Goal: Task Accomplishment & Management: Manage account settings

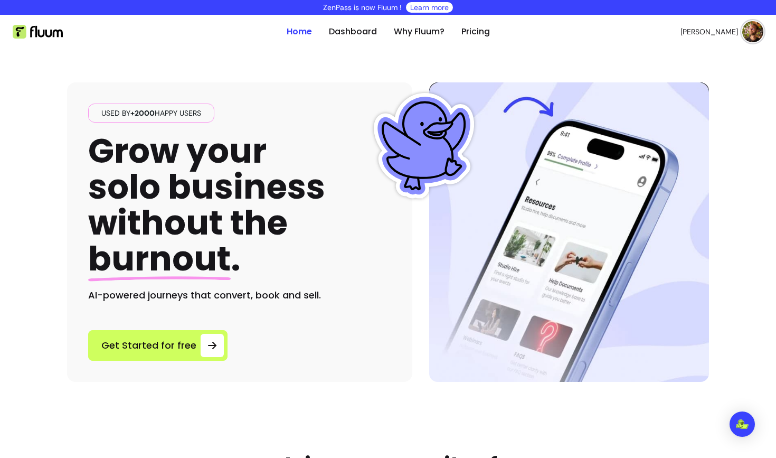
click at [751, 22] on img at bounding box center [752, 31] width 21 height 21
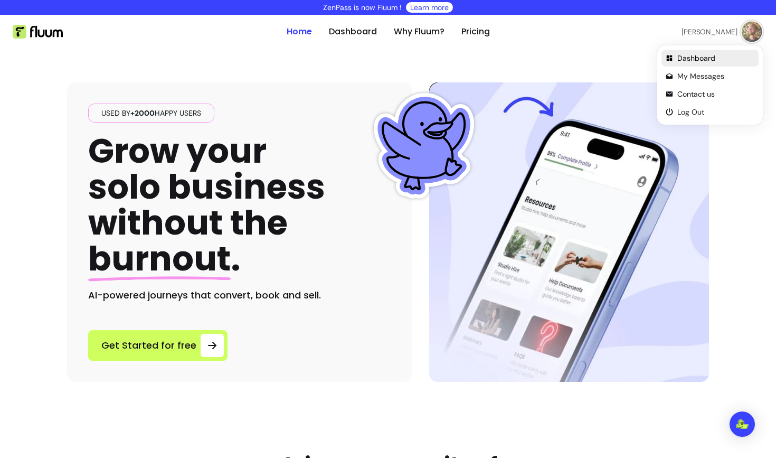
click at [711, 54] on span "Dashboard" at bounding box center [715, 58] width 77 height 11
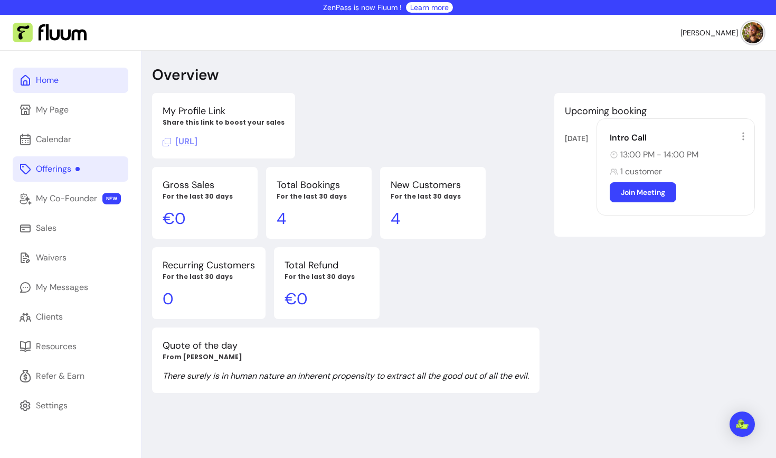
click at [67, 169] on div "Offerings" at bounding box center [58, 169] width 44 height 13
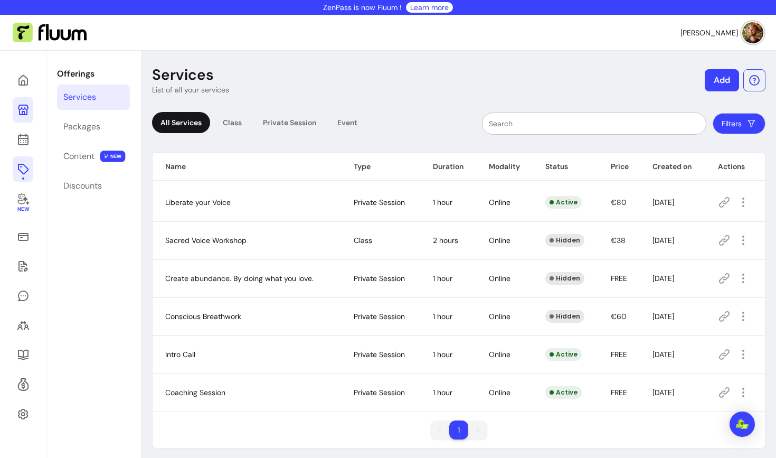
click at [26, 113] on icon at bounding box center [23, 109] width 11 height 11
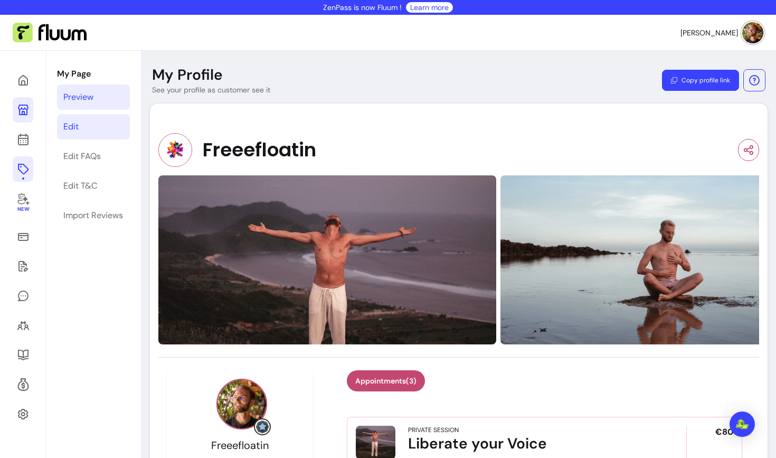
click at [74, 125] on div "Edit" at bounding box center [70, 126] width 15 height 13
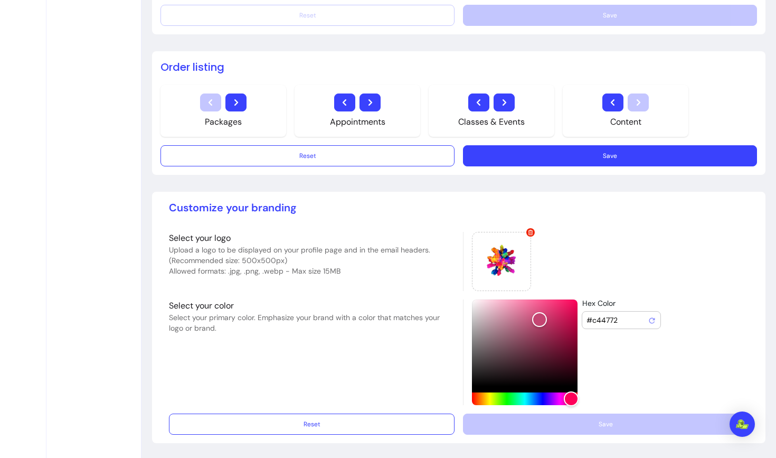
scroll to position [664, 0]
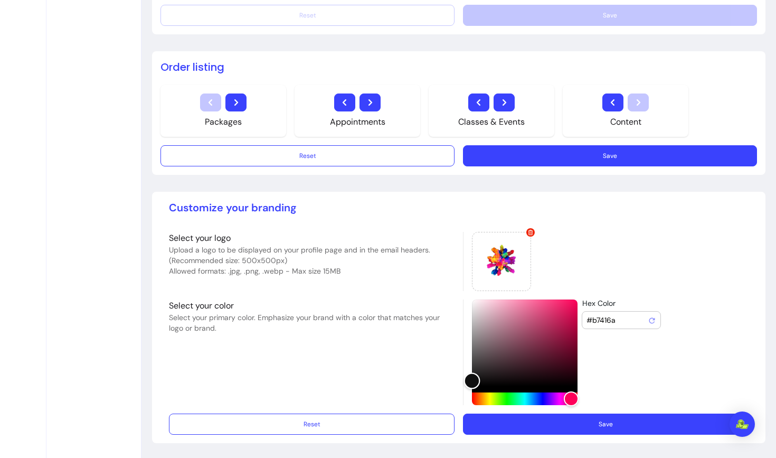
type input "#000000"
drag, startPoint x: 540, startPoint y: 324, endPoint x: 458, endPoint y: 396, distance: 109.2
click at [458, 396] on div "Select your logo Upload a logo to be displayed on your profile page and in the …" at bounding box center [458, 318] width 579 height 173
click at [581, 423] on button "Save" at bounding box center [605, 424] width 277 height 21
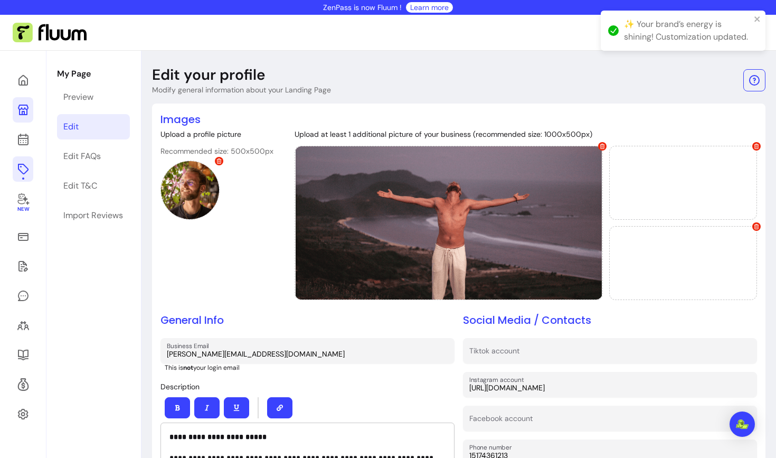
scroll to position [0, 0]
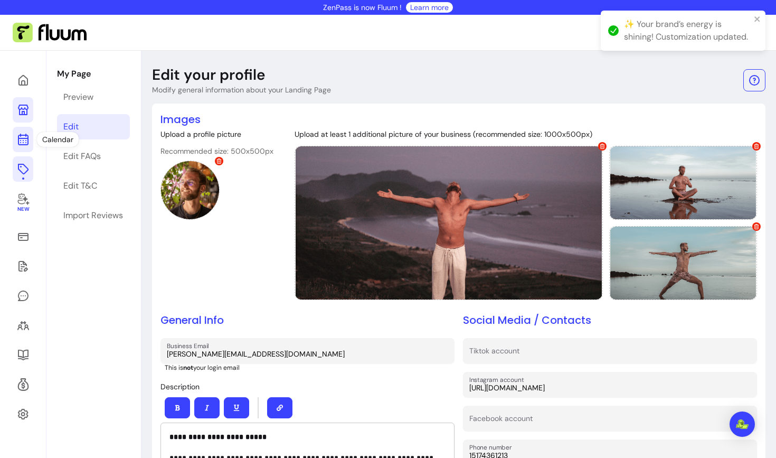
click at [28, 144] on icon at bounding box center [23, 139] width 13 height 13
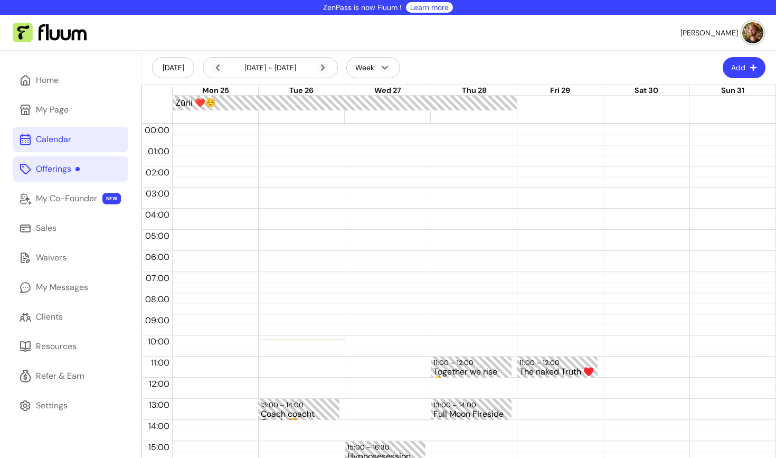
click at [40, 167] on div "Offerings" at bounding box center [58, 169] width 44 height 13
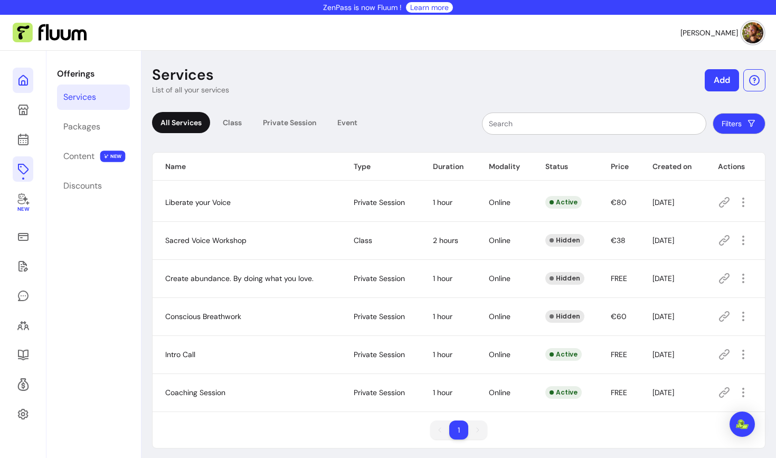
click at [23, 87] on link at bounding box center [23, 80] width 21 height 25
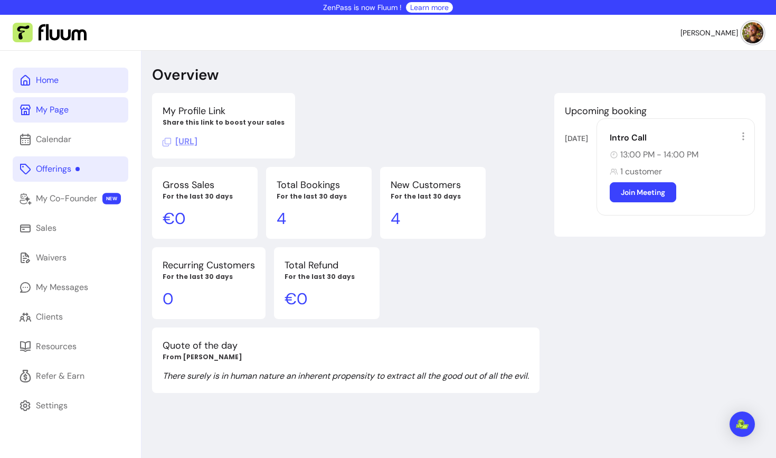
click at [81, 116] on link "My Page" at bounding box center [71, 109] width 116 height 25
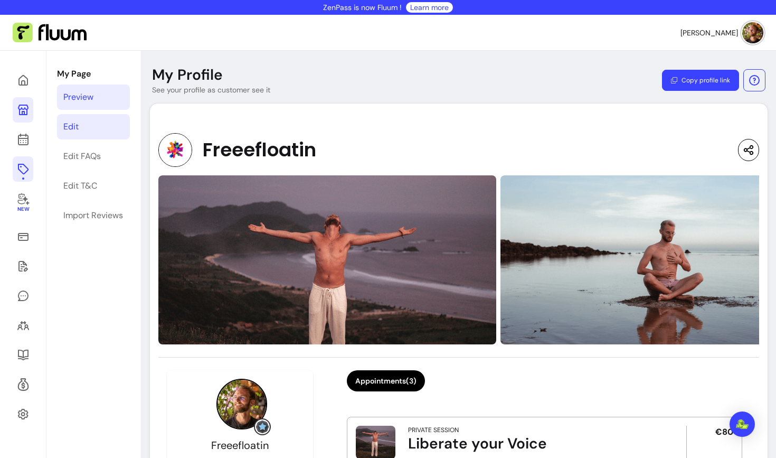
click at [101, 129] on link "Edit" at bounding box center [93, 126] width 73 height 25
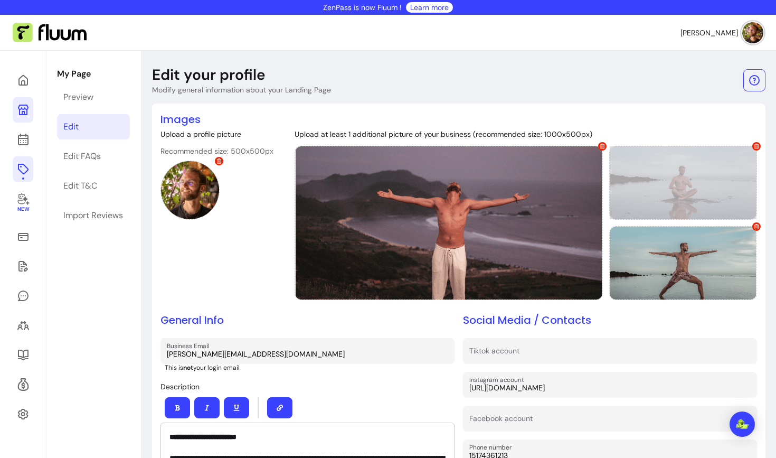
click at [757, 147] on icon at bounding box center [756, 146] width 5 height 5
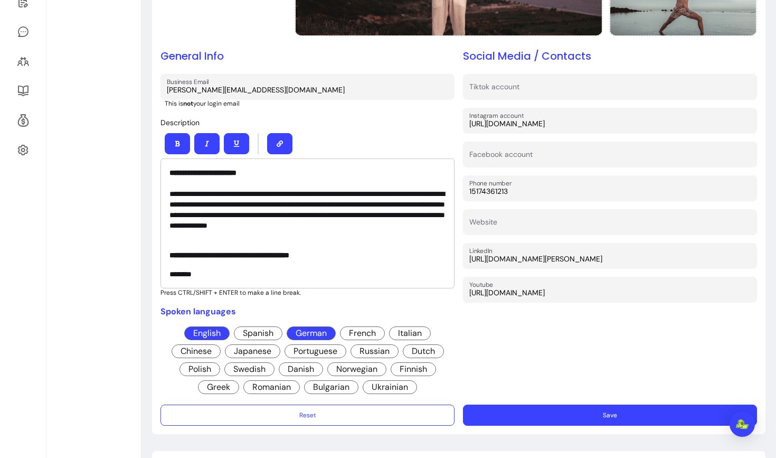
scroll to position [319, 0]
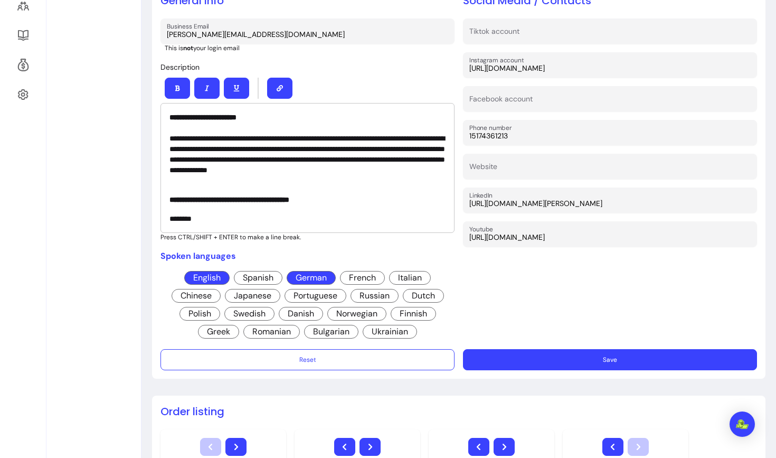
click at [586, 357] on button "Save" at bounding box center [610, 359] width 294 height 21
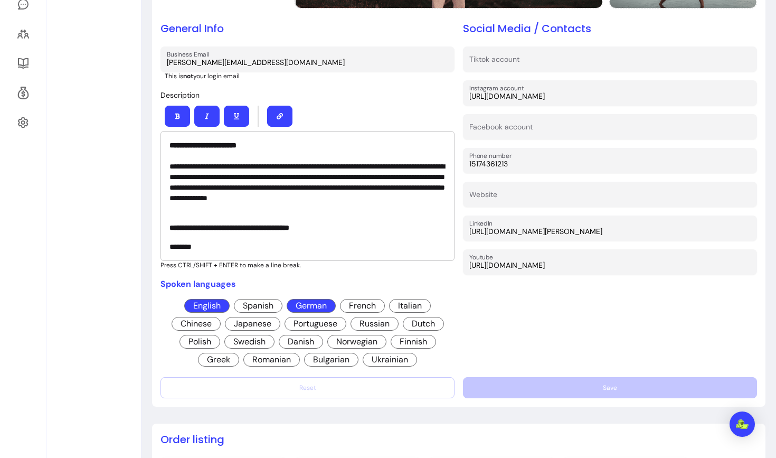
scroll to position [292, 0]
click at [257, 197] on p "**********" at bounding box center [307, 176] width 276 height 74
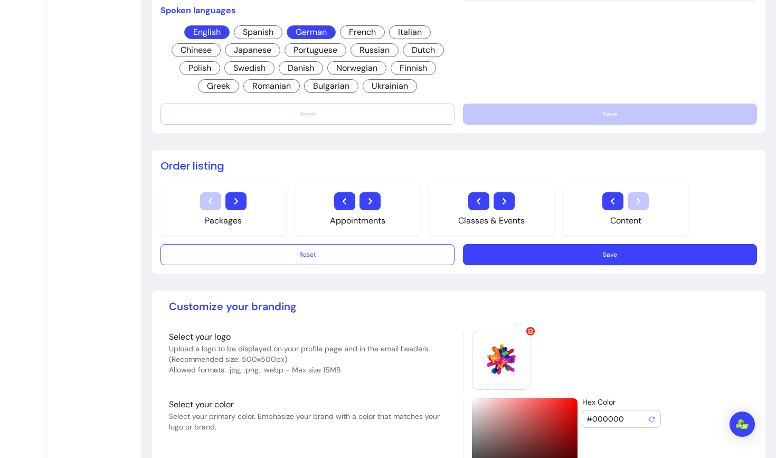
scroll to position [566, 0]
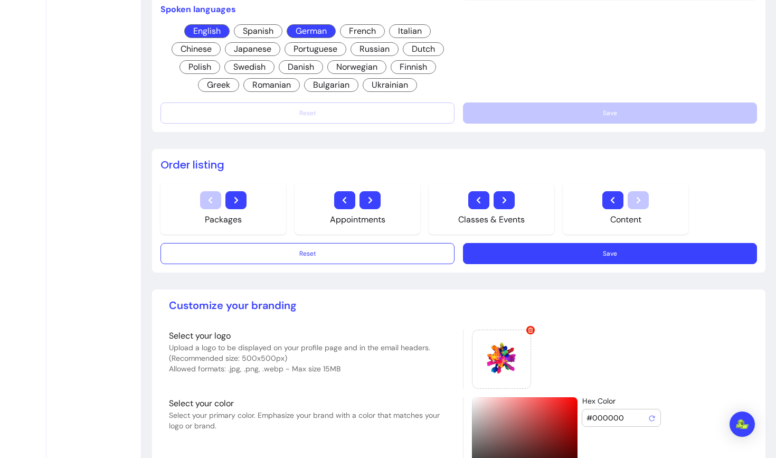
click at [537, 251] on button "Save" at bounding box center [610, 253] width 294 height 21
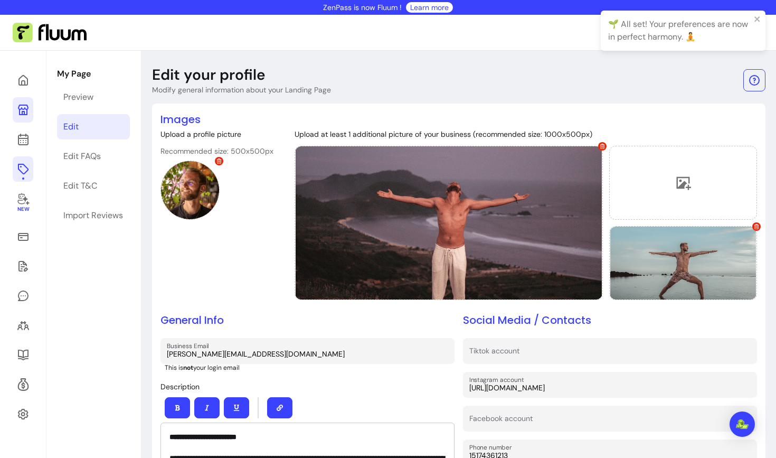
scroll to position [0, 0]
click at [95, 93] on link "Preview" at bounding box center [93, 96] width 73 height 25
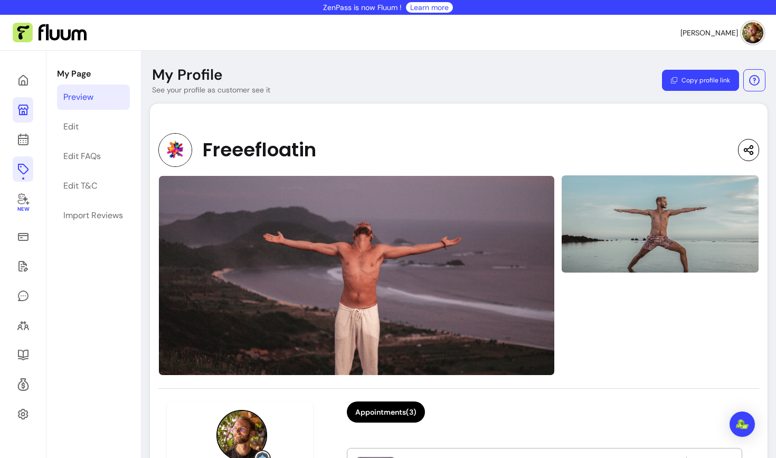
click at [27, 169] on icon at bounding box center [23, 169] width 13 height 13
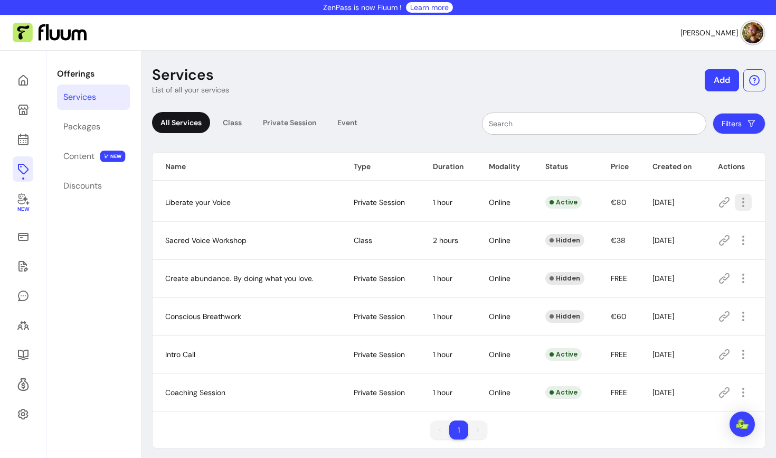
click at [747, 202] on icon "button" at bounding box center [743, 202] width 13 height 13
click at [767, 207] on div "Services List of all your services Add All Services Class Private Session Event…" at bounding box center [458, 280] width 634 height 458
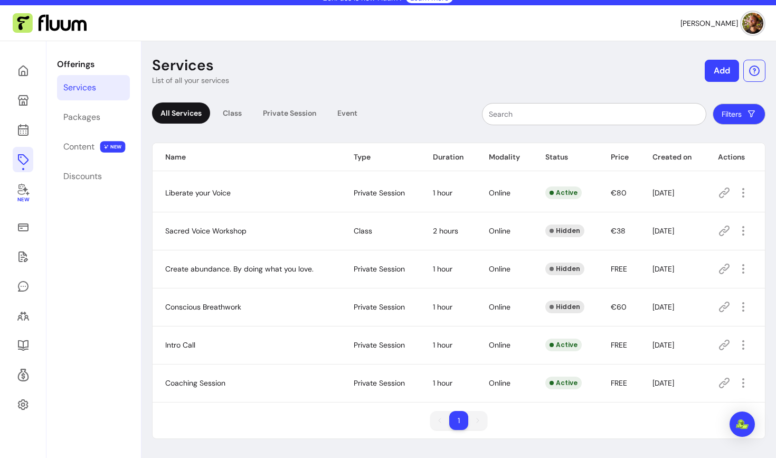
scroll to position [9, 0]
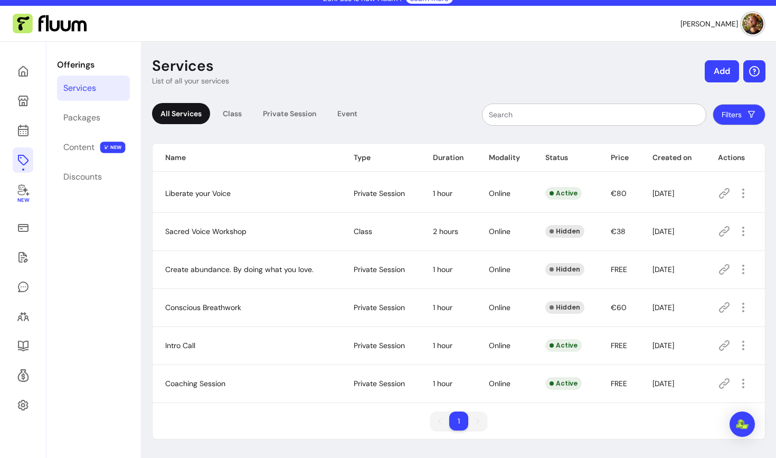
click at [750, 71] on icon "button" at bounding box center [754, 71] width 13 height 13
click at [670, 58] on header "Services List of all your services Add" at bounding box center [458, 71] width 613 height 30
click at [730, 159] on th "Actions" at bounding box center [735, 158] width 60 height 28
click at [742, 196] on icon "button" at bounding box center [743, 193] width 13 height 13
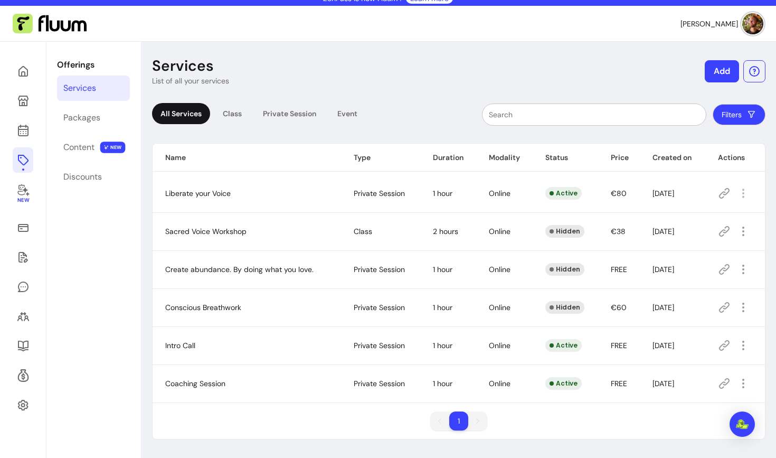
click at [757, 185] on div at bounding box center [738, 193] width 41 height 17
click at [26, 100] on icon at bounding box center [23, 101] width 11 height 11
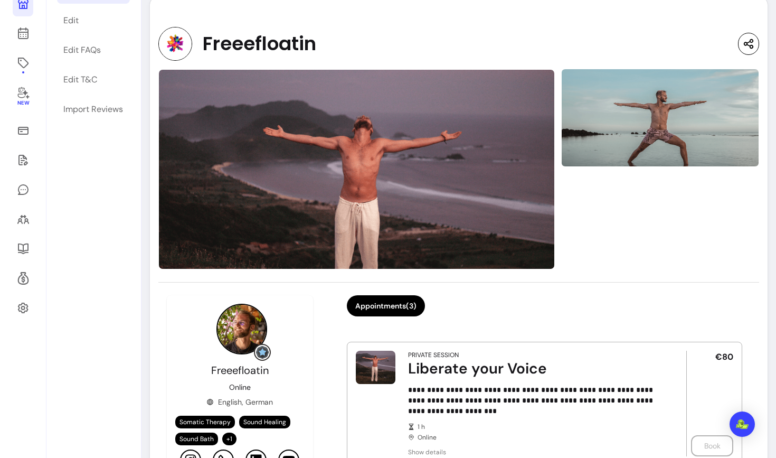
scroll to position [99, 0]
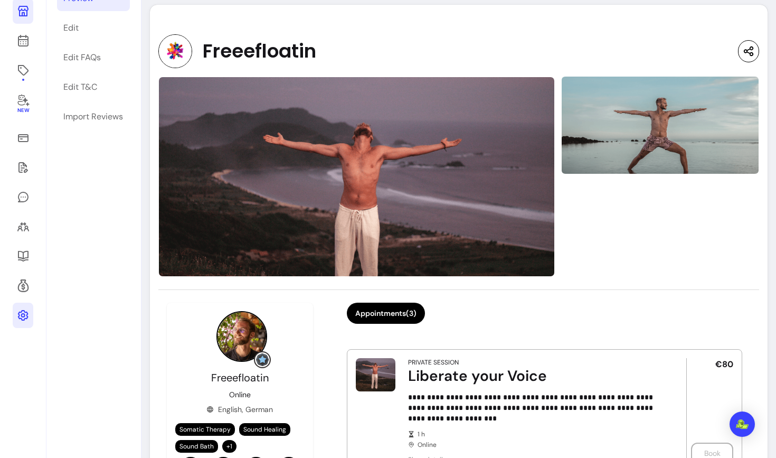
click at [23, 312] on icon at bounding box center [23, 315] width 13 height 13
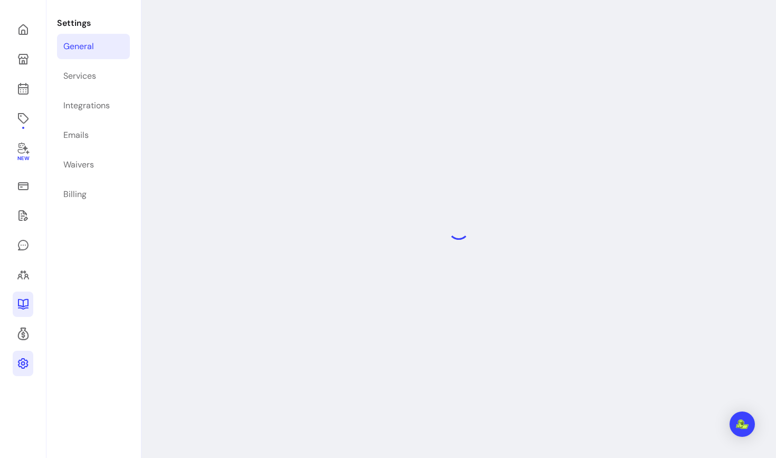
select select "**********"
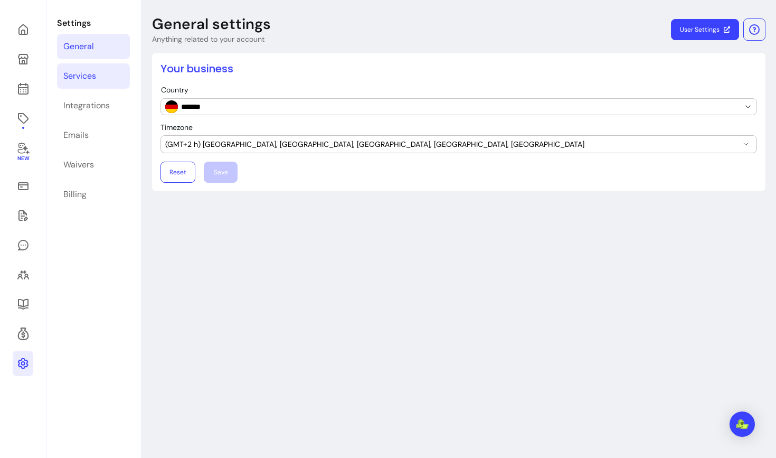
click at [94, 77] on div "Services" at bounding box center [79, 76] width 33 height 13
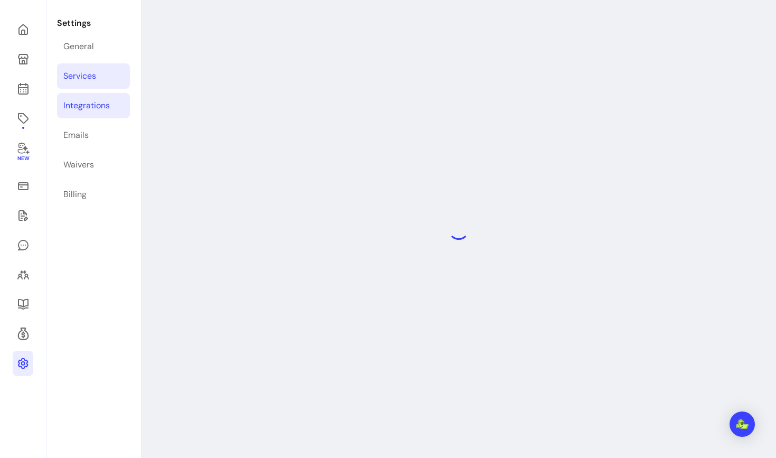
select select "***"
select select "****"
select select "***"
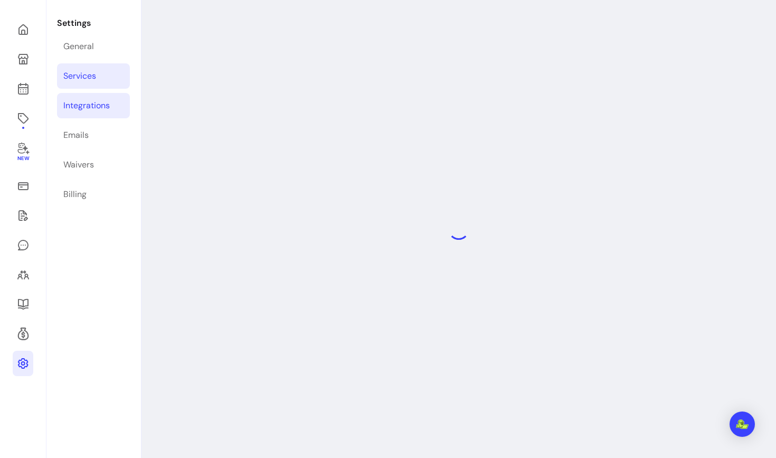
select select "***"
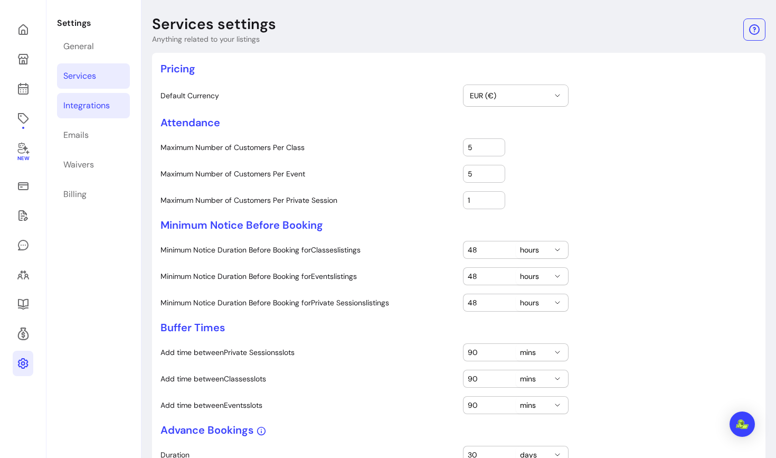
click at [97, 101] on div "Integrations" at bounding box center [86, 105] width 46 height 13
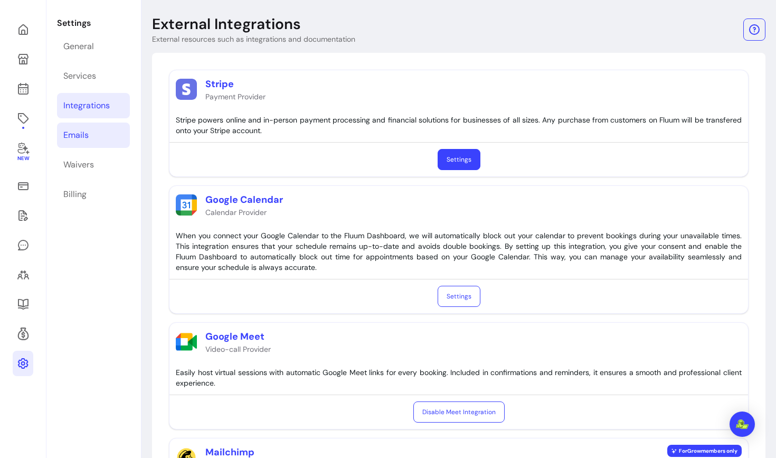
click at [88, 133] on div "Emails" at bounding box center [75, 135] width 25 height 13
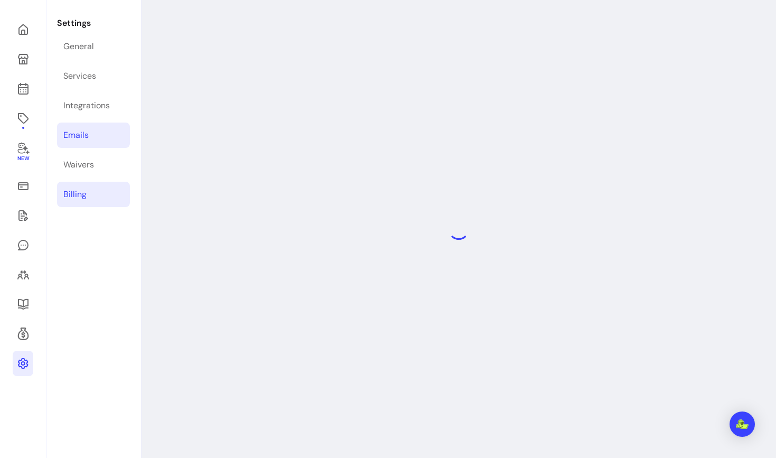
select select "**********"
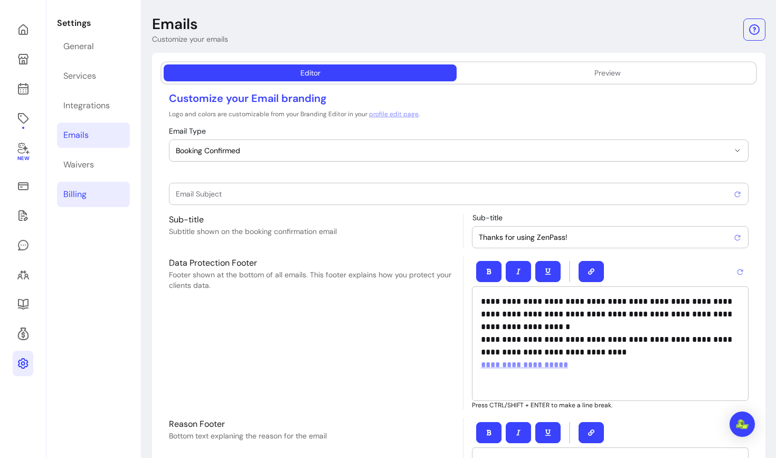
type input "Booking confirmed !"
click at [28, 21] on link at bounding box center [23, 29] width 21 height 25
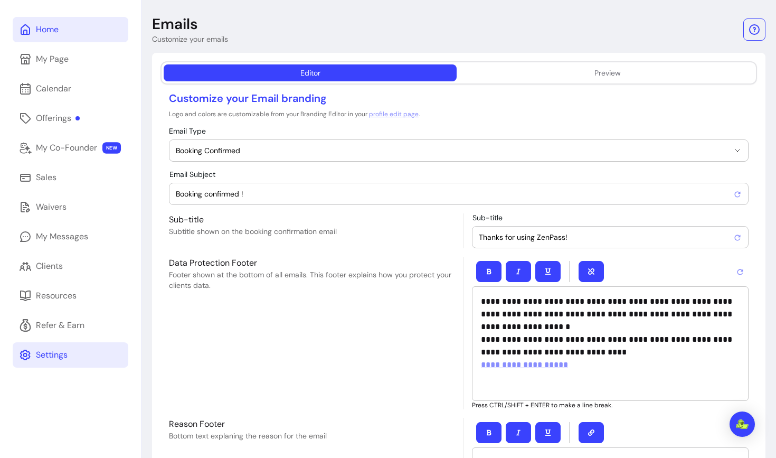
click at [78, 20] on link "Home" at bounding box center [71, 29] width 116 height 25
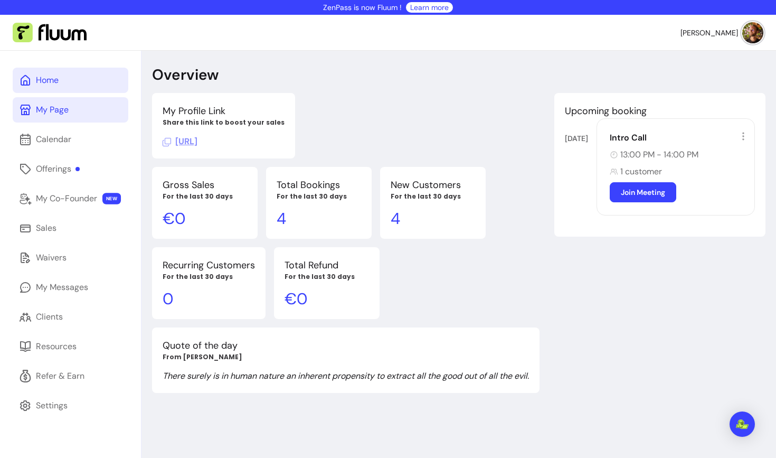
click at [84, 110] on link "My Page" at bounding box center [71, 109] width 116 height 25
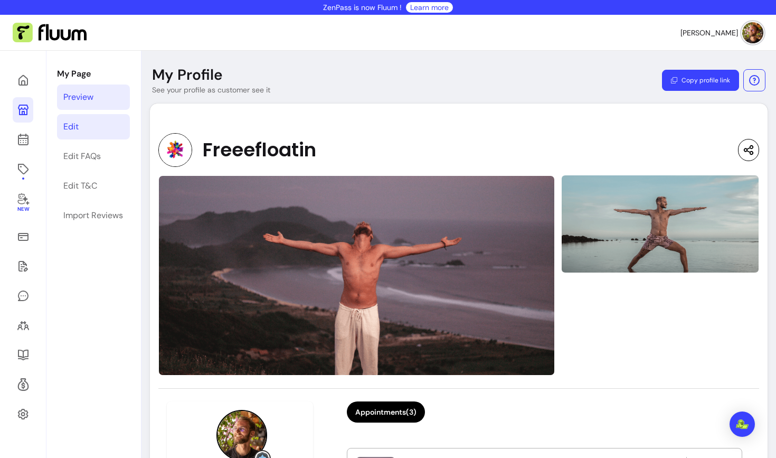
click at [97, 129] on link "Edit" at bounding box center [93, 126] width 73 height 25
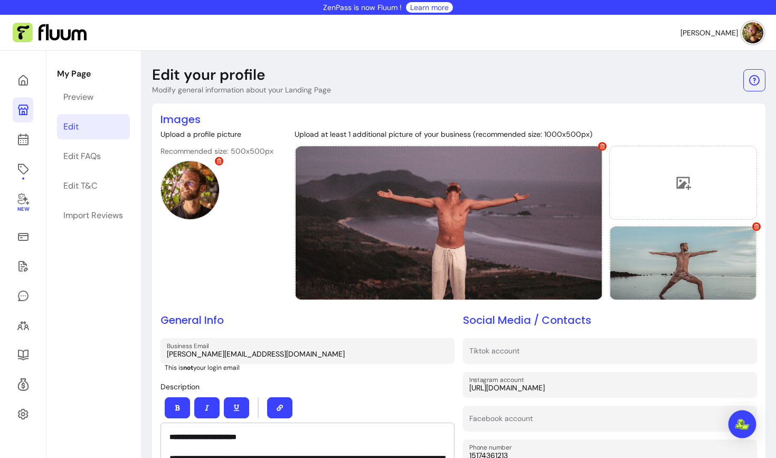
click at [740, 423] on img "Open Intercom Messenger" at bounding box center [742, 424] width 14 height 11
click at [109, 152] on link "Edit FAQs" at bounding box center [93, 156] width 73 height 25
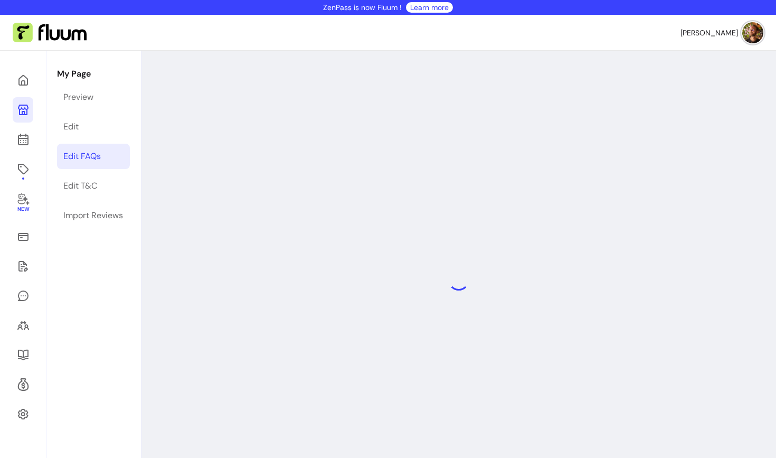
select select "*"
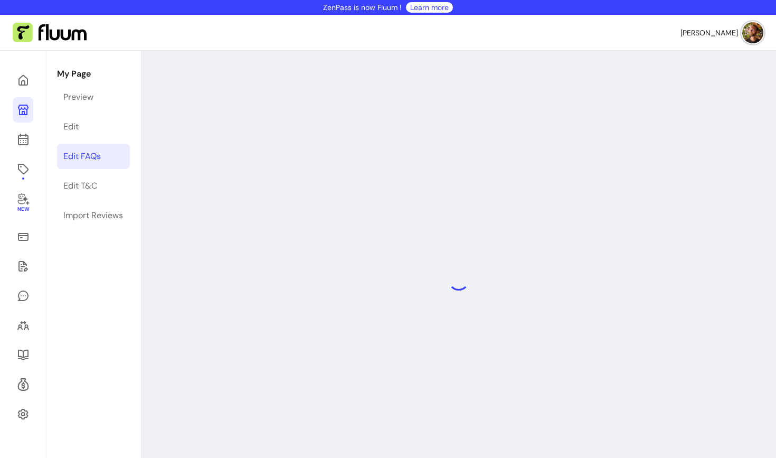
select select "*"
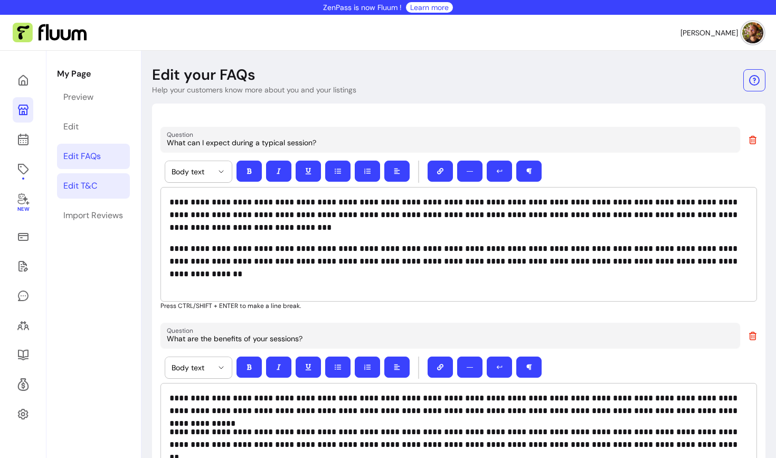
click at [112, 189] on link "Edit T&C" at bounding box center [93, 185] width 73 height 25
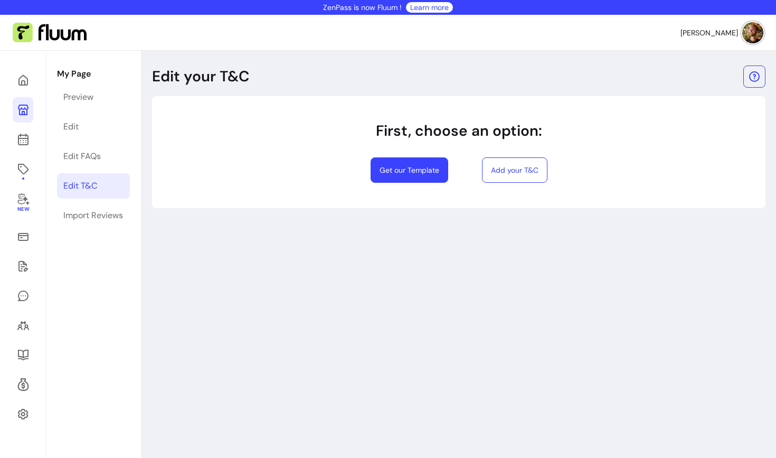
click at [419, 165] on button "Get our Template" at bounding box center [409, 169] width 78 height 25
select select "*"
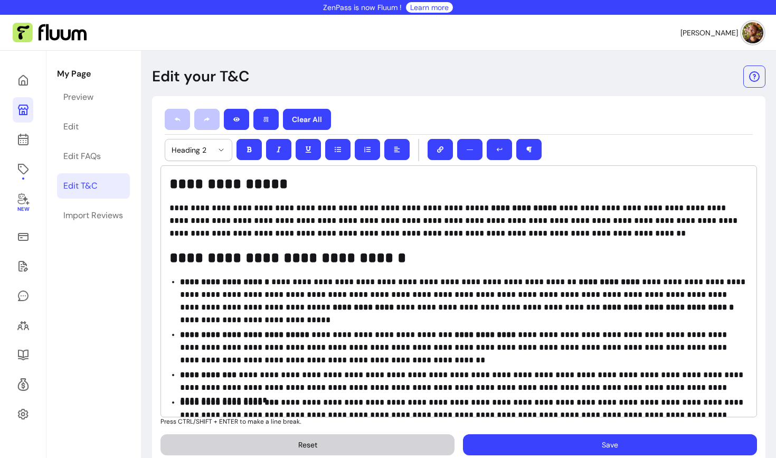
click at [520, 450] on button "Save" at bounding box center [610, 444] width 294 height 21
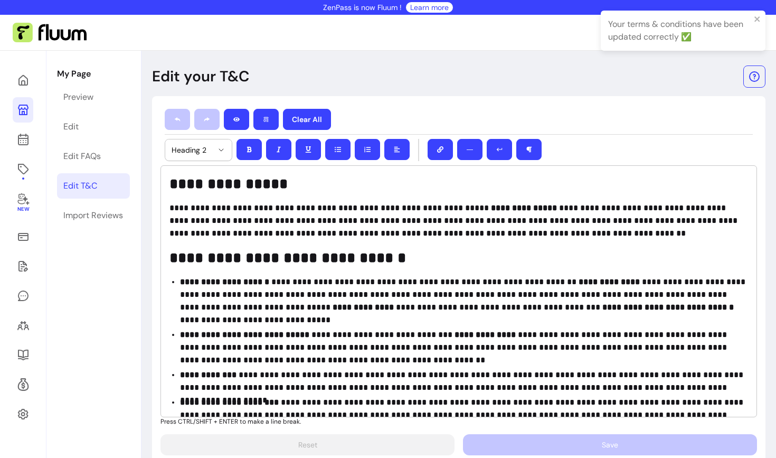
click at [103, 178] on link "Edit T&C" at bounding box center [93, 185] width 73 height 25
click at [107, 158] on link "Edit FAQs" at bounding box center [93, 156] width 73 height 25
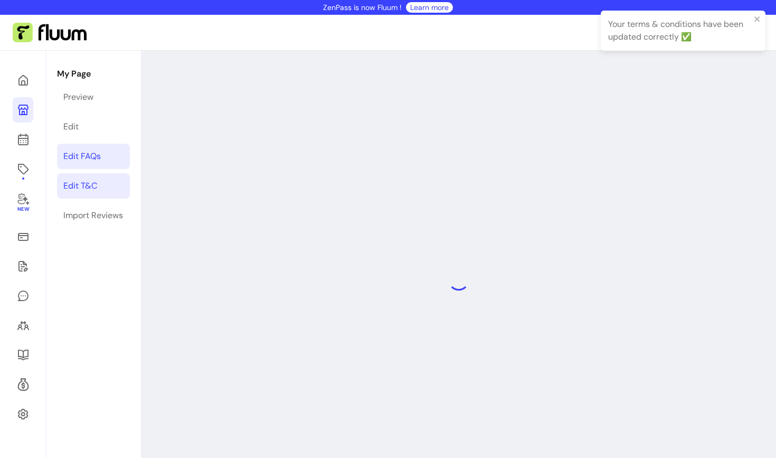
click at [98, 182] on link "Edit T&C" at bounding box center [93, 185] width 73 height 25
select select "*"
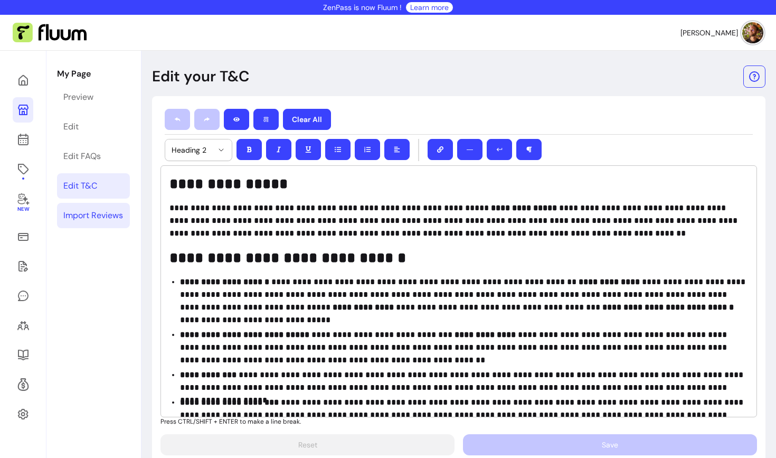
click at [110, 218] on div "Import Reviews" at bounding box center [93, 215] width 60 height 13
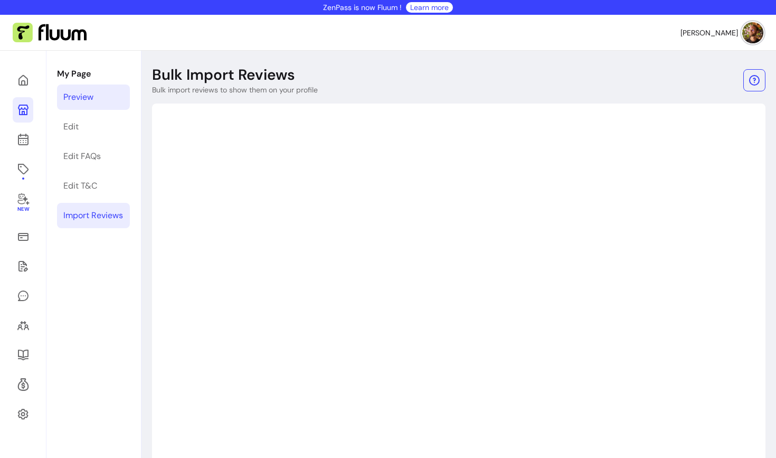
click at [105, 96] on link "Preview" at bounding box center [93, 96] width 73 height 25
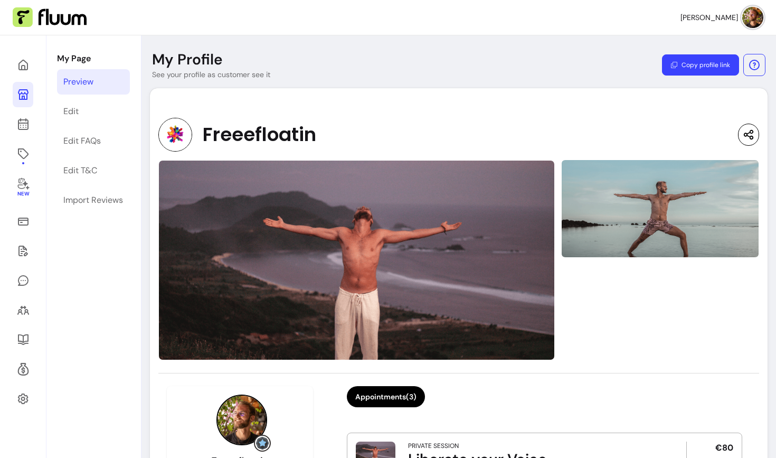
scroll to position [14, 0]
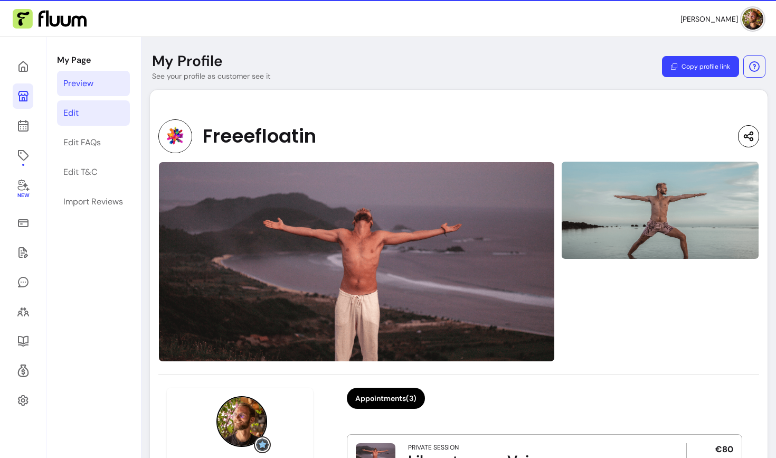
click at [76, 108] on div "Edit" at bounding box center [70, 113] width 15 height 13
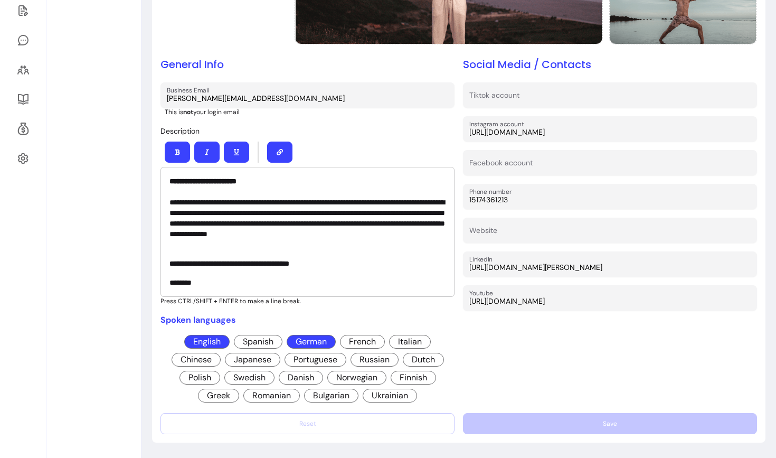
scroll to position [256, 0]
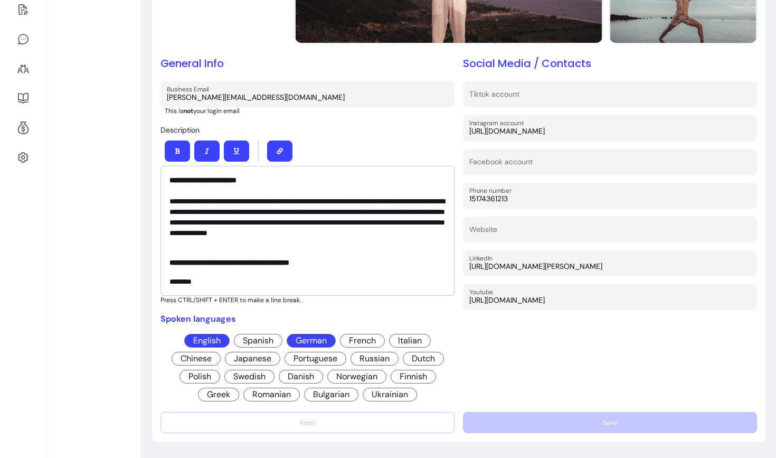
click at [331, 272] on div "**********" at bounding box center [307, 231] width 294 height 130
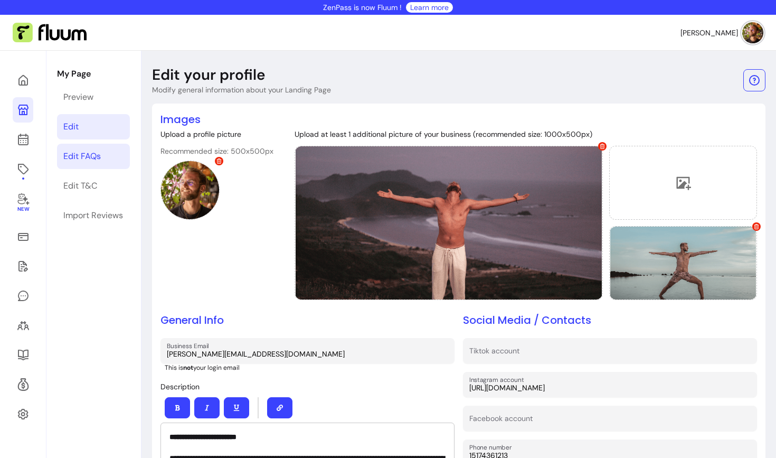
scroll to position [0, 0]
click at [27, 142] on icon at bounding box center [23, 139] width 13 height 13
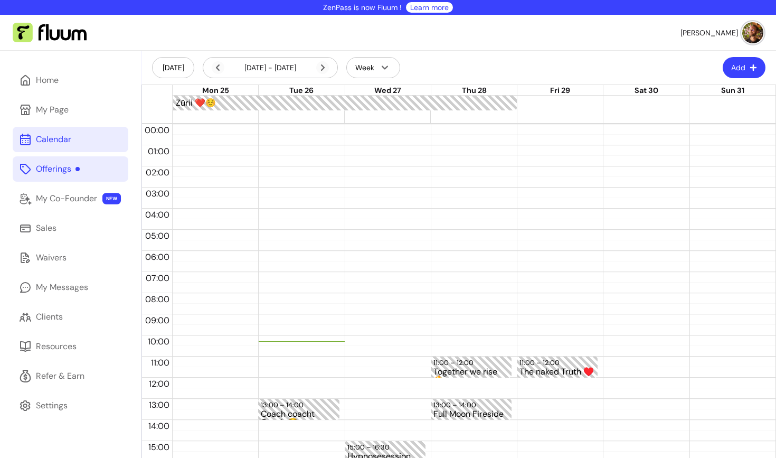
click at [60, 166] on div "Offerings" at bounding box center [58, 169] width 44 height 13
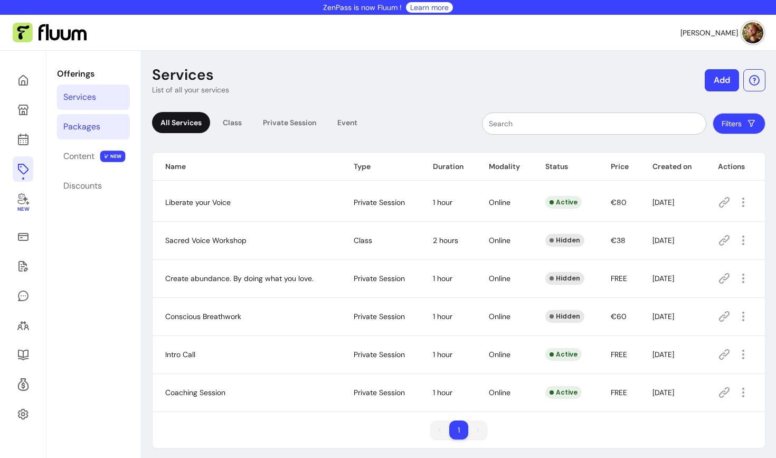
click at [88, 126] on div "Packages" at bounding box center [81, 126] width 37 height 13
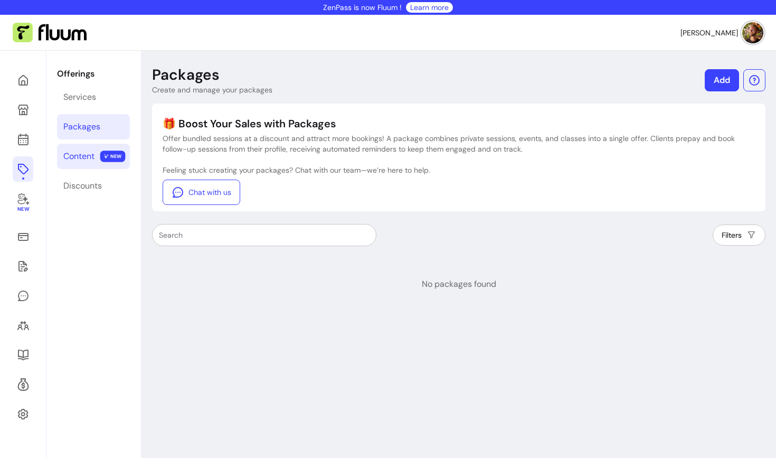
click at [84, 157] on div "Content" at bounding box center [78, 156] width 31 height 13
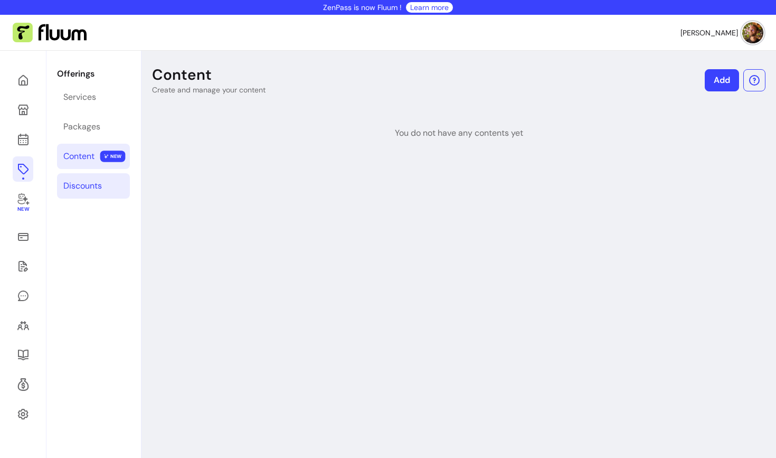
click at [88, 188] on div "Discounts" at bounding box center [82, 185] width 39 height 13
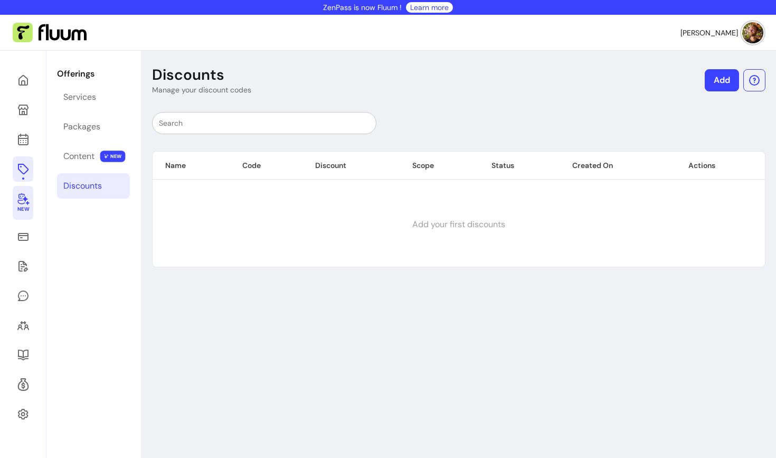
click at [28, 199] on icon at bounding box center [23, 198] width 13 height 13
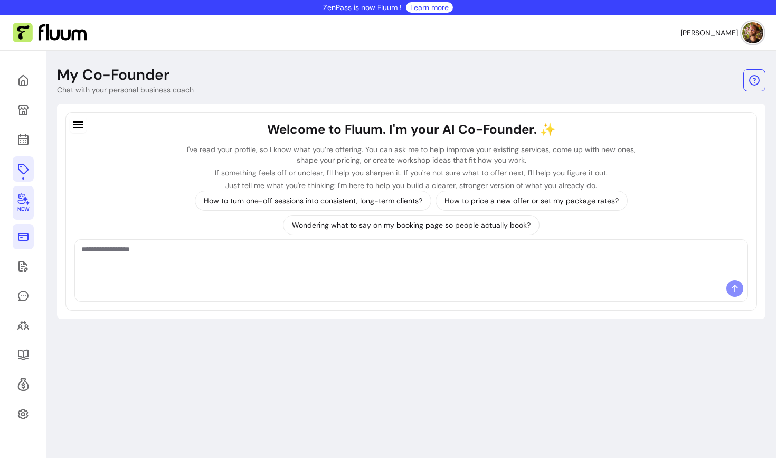
click at [28, 235] on icon at bounding box center [23, 237] width 11 height 8
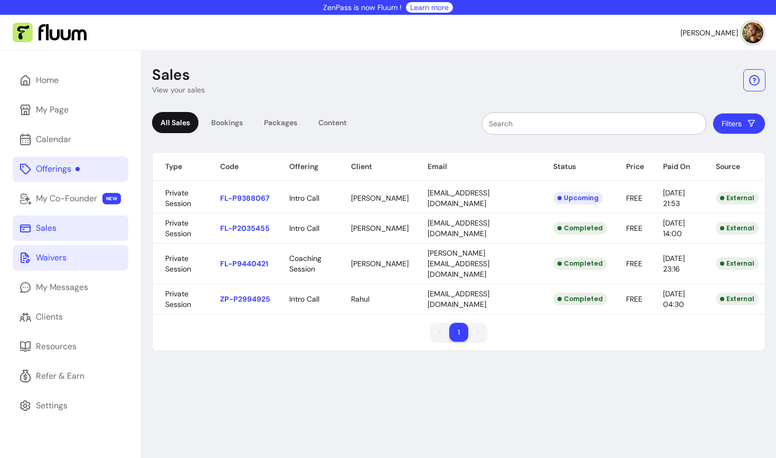
click at [78, 253] on link "Waivers" at bounding box center [71, 257] width 116 height 25
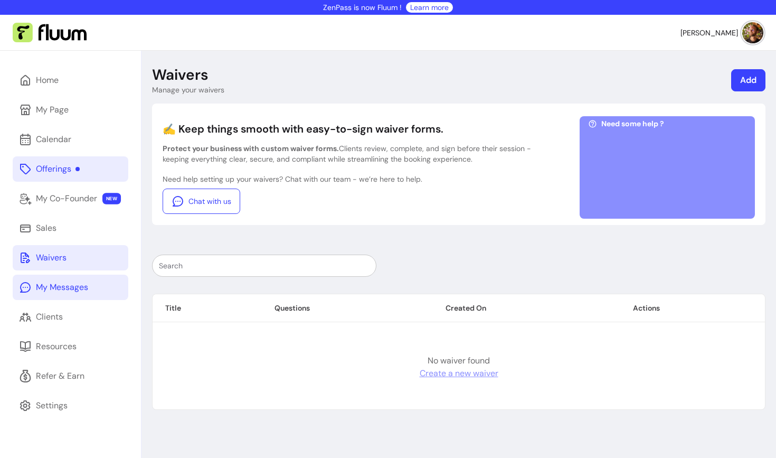
click at [70, 285] on div "My Messages" at bounding box center [62, 287] width 52 height 13
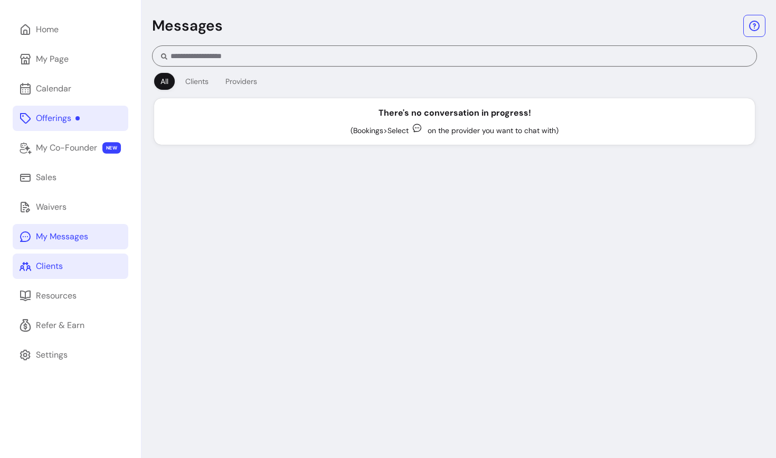
scroll to position [51, 0]
click at [72, 265] on link "Clients" at bounding box center [71, 265] width 116 height 25
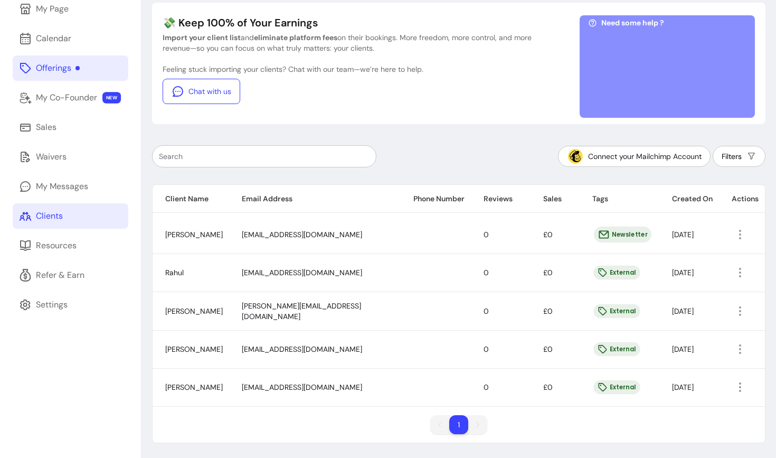
scroll to position [100, 0]
click at [76, 248] on div "Resources" at bounding box center [56, 246] width 41 height 13
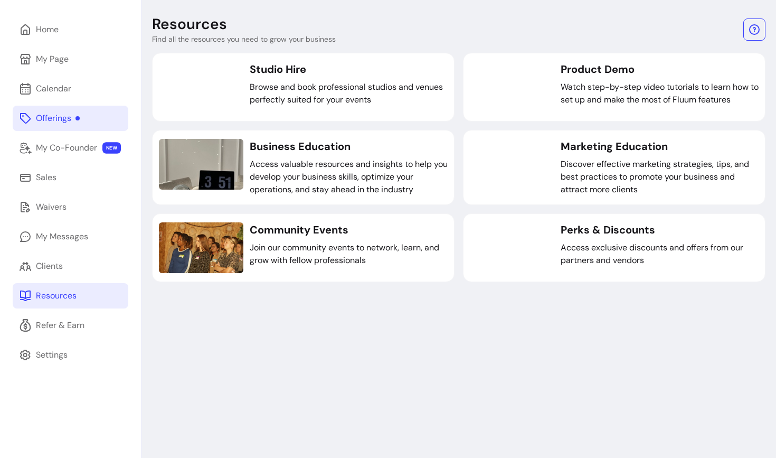
scroll to position [51, 0]
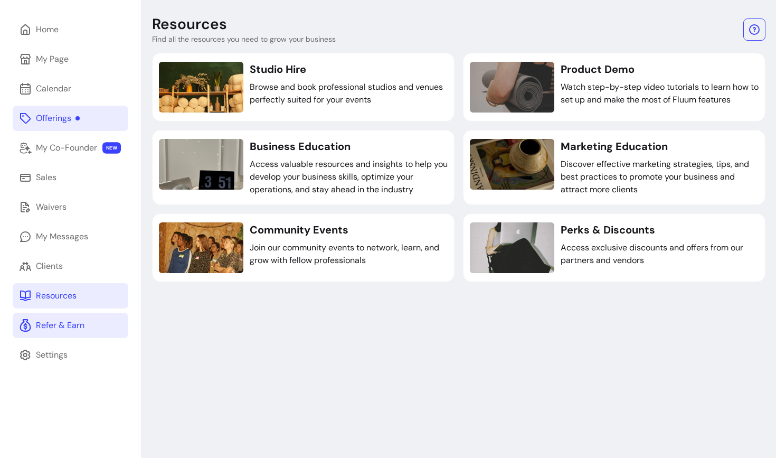
click at [56, 328] on div "Refer & Earn" at bounding box center [60, 325] width 49 height 13
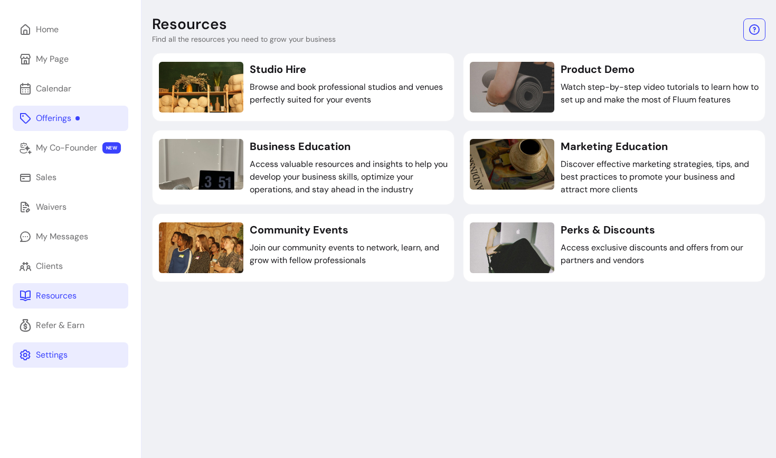
click at [52, 348] on div "Settings" at bounding box center [52, 354] width 32 height 13
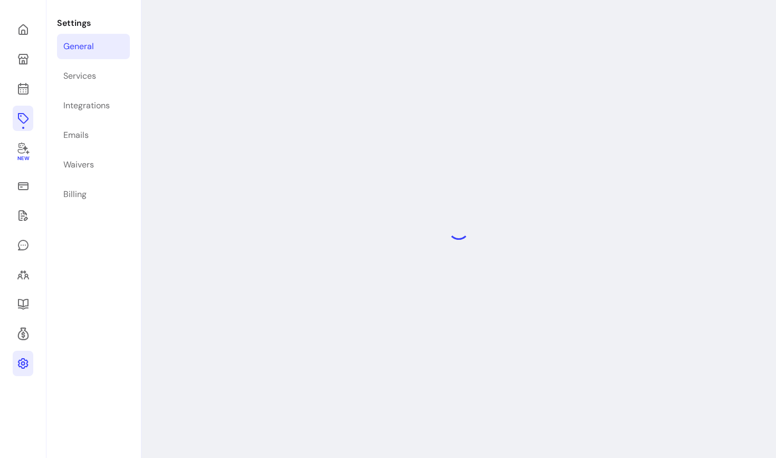
select select "**********"
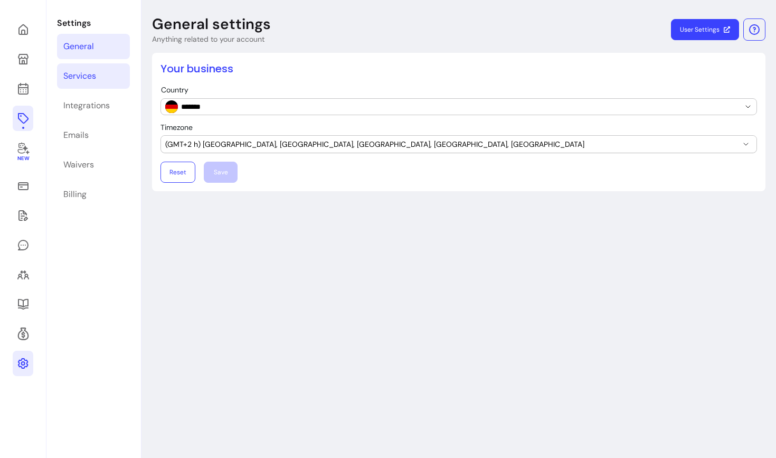
click at [111, 69] on link "Services" at bounding box center [93, 75] width 73 height 25
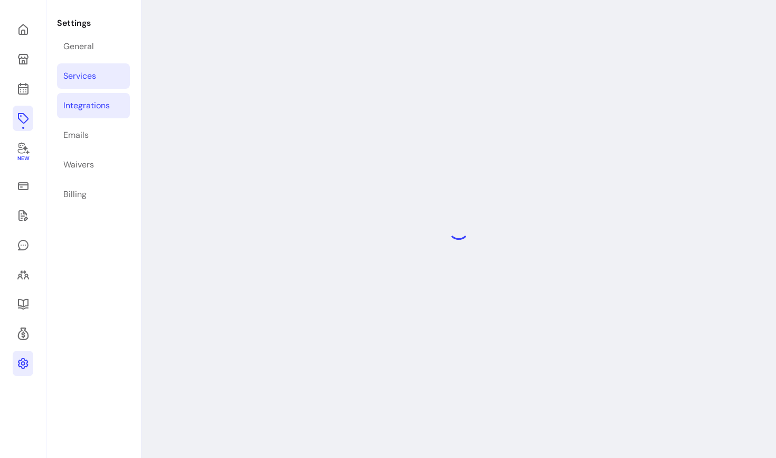
select select "***"
select select "****"
select select "***"
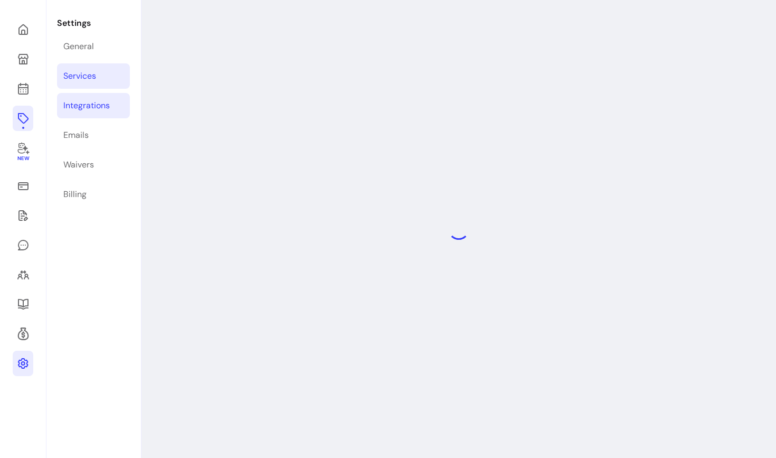
select select "***"
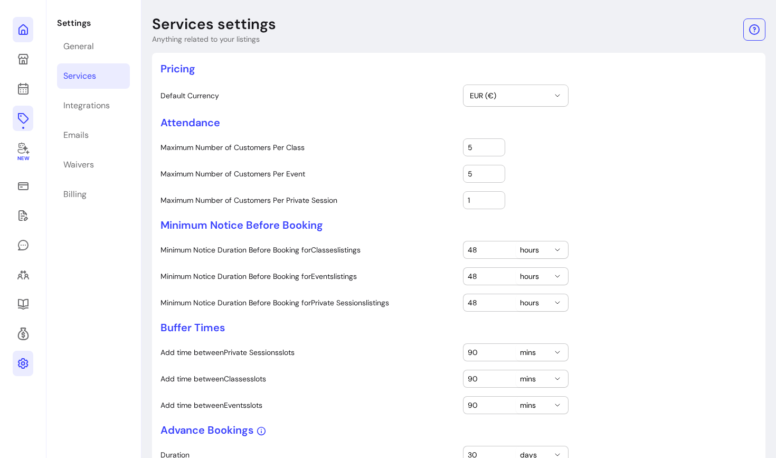
click at [27, 31] on icon at bounding box center [106, 15] width 179 height 150
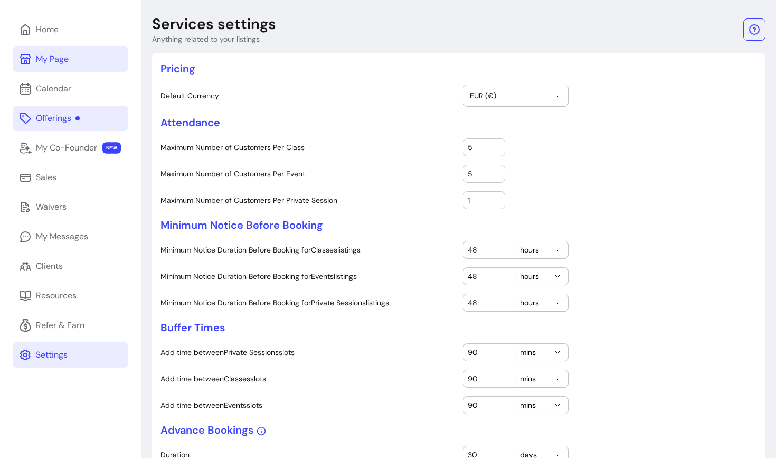
click at [53, 60] on div "My Page" at bounding box center [52, 59] width 33 height 13
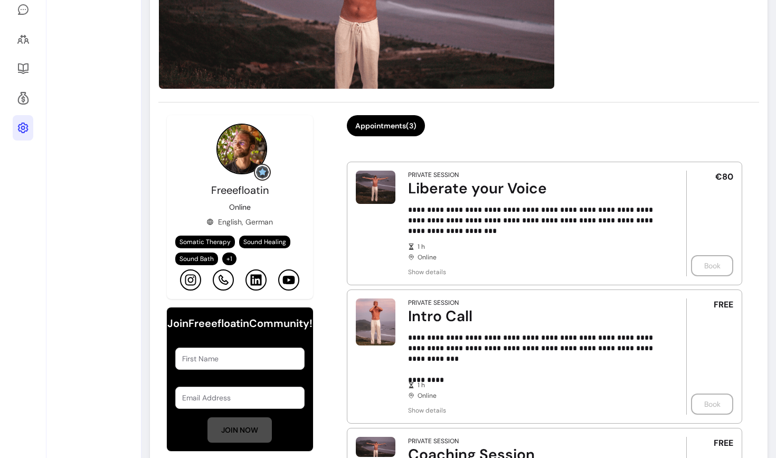
scroll to position [280, 0]
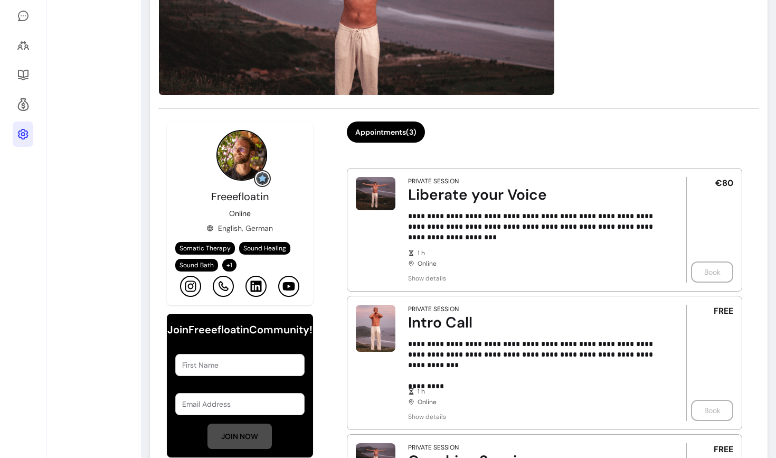
click at [26, 130] on icon at bounding box center [23, 134] width 13 height 13
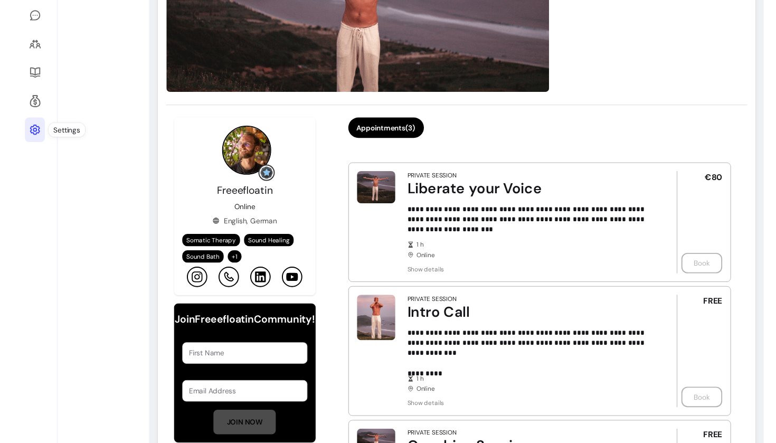
scroll to position [51, 0]
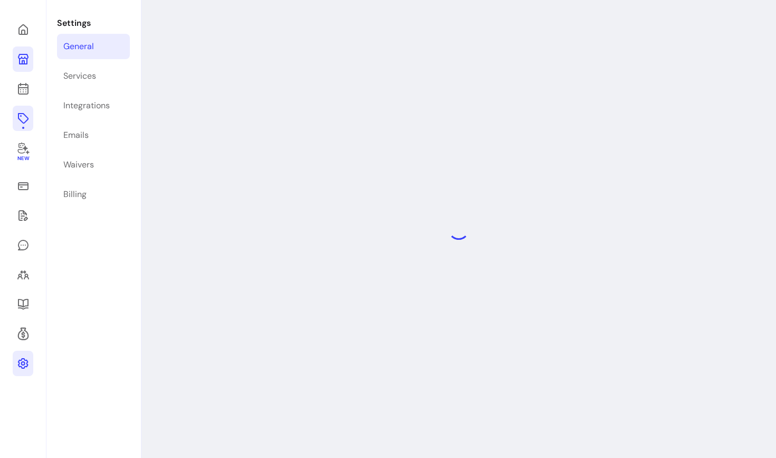
select select "**********"
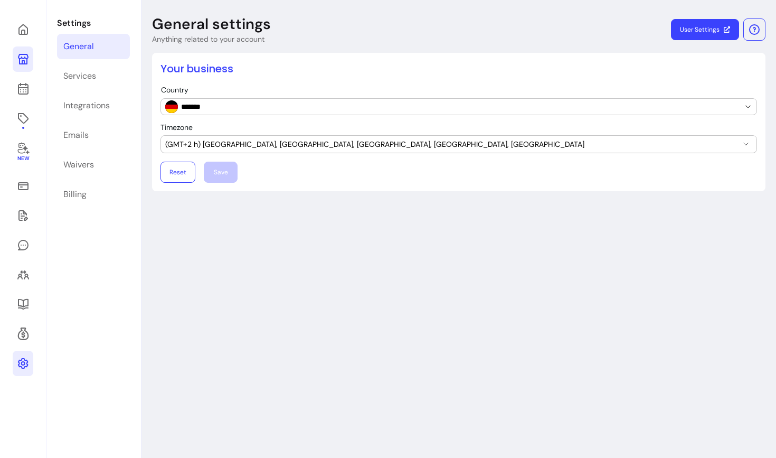
click at [731, 39] on link "User Settings" at bounding box center [705, 29] width 68 height 21
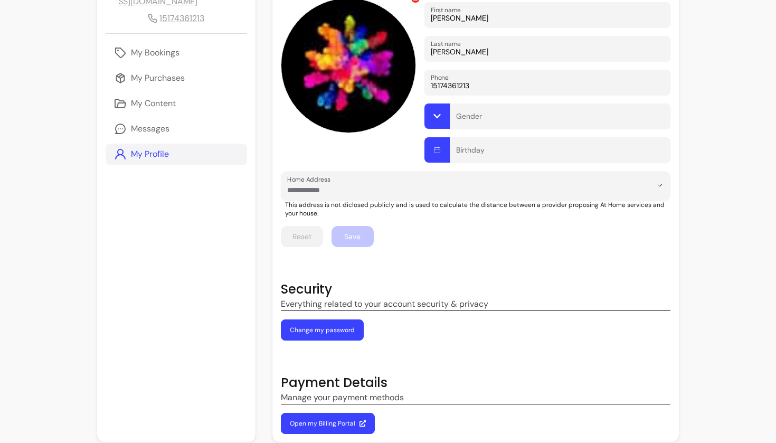
scroll to position [163, 0]
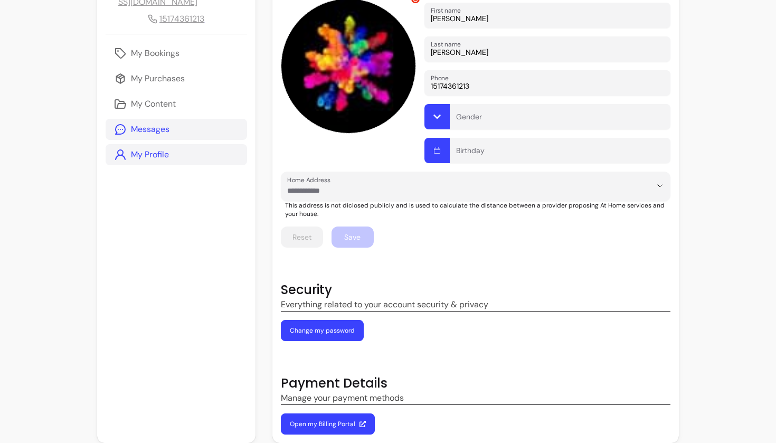
click at [159, 123] on p "Messages" at bounding box center [150, 129] width 39 height 13
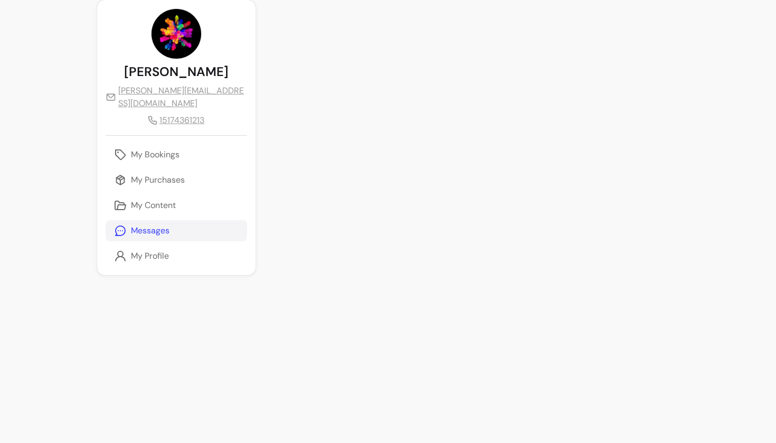
scroll to position [61, 0]
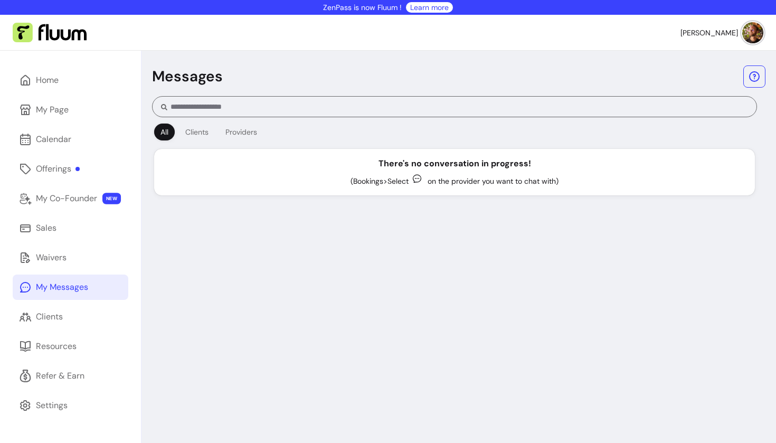
click at [738, 33] on button "[PERSON_NAME]" at bounding box center [721, 32] width 83 height 21
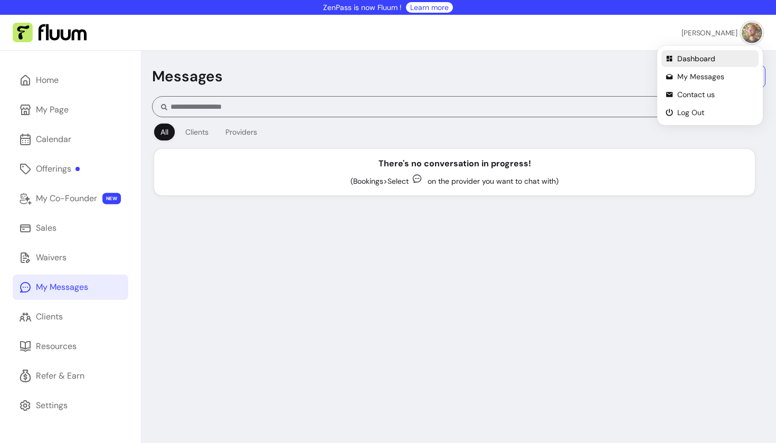
click at [704, 60] on span "Dashboard" at bounding box center [715, 58] width 77 height 11
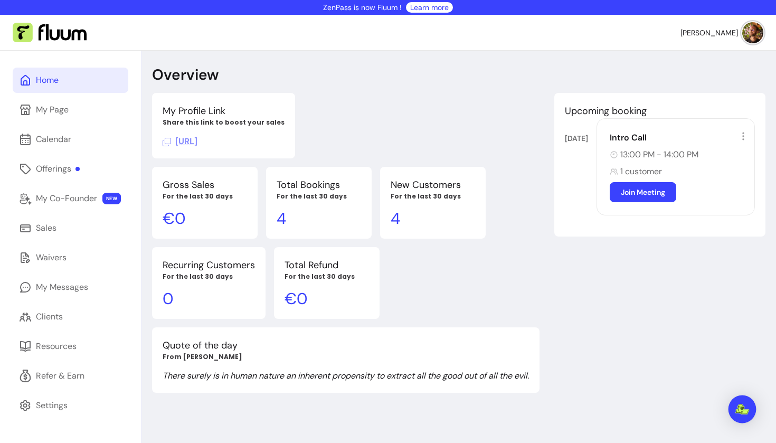
click at [738, 403] on div "Open Intercom Messenger" at bounding box center [742, 409] width 28 height 28
click at [749, 35] on img at bounding box center [752, 32] width 21 height 21
click at [62, 402] on div "Settings" at bounding box center [52, 405] width 32 height 13
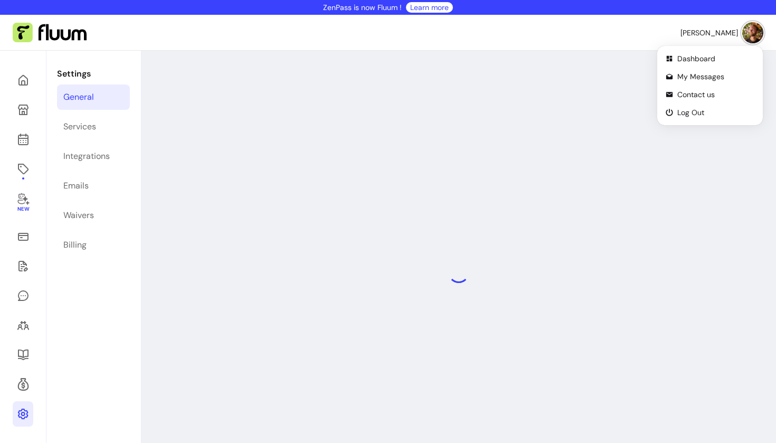
select select "**********"
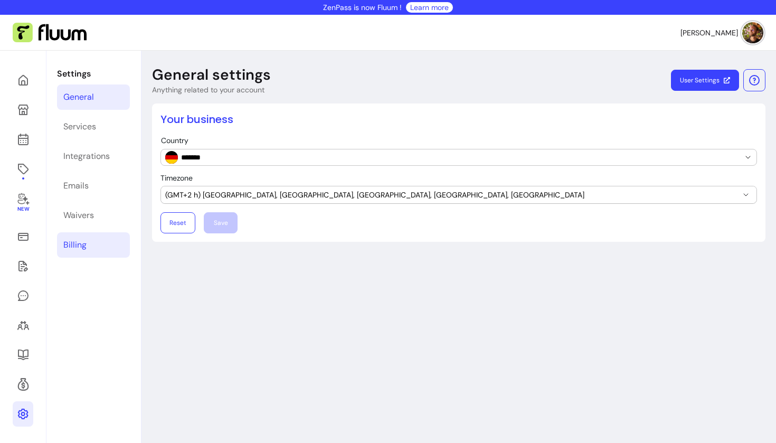
click at [92, 251] on link "Billing" at bounding box center [93, 244] width 73 height 25
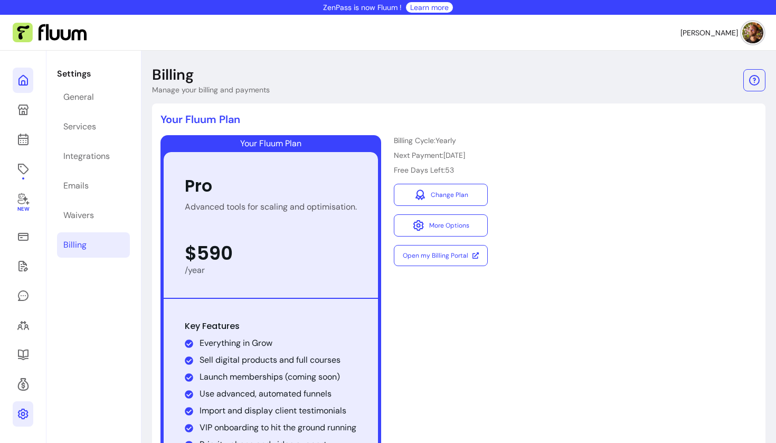
click at [26, 78] on icon at bounding box center [106, 66] width 179 height 150
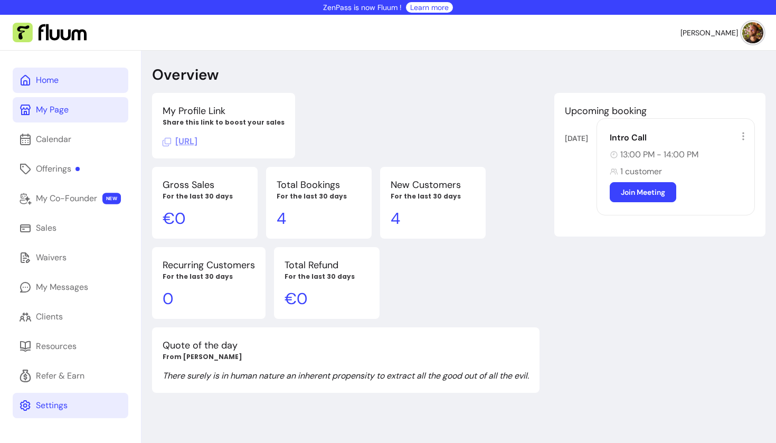
click at [72, 113] on link "My Page" at bounding box center [71, 109] width 116 height 25
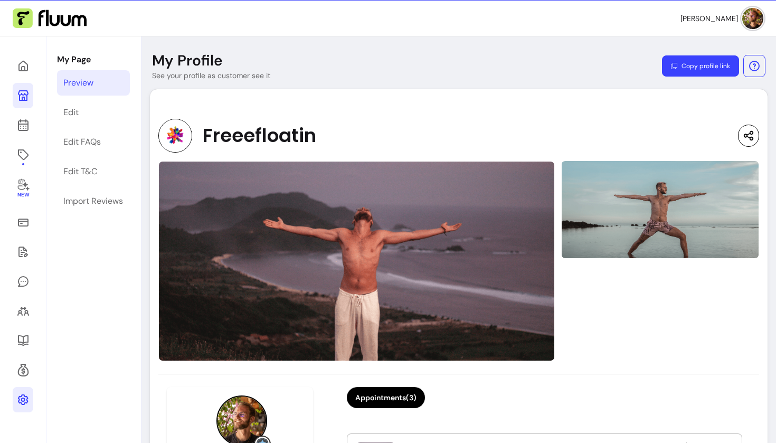
scroll to position [13, 0]
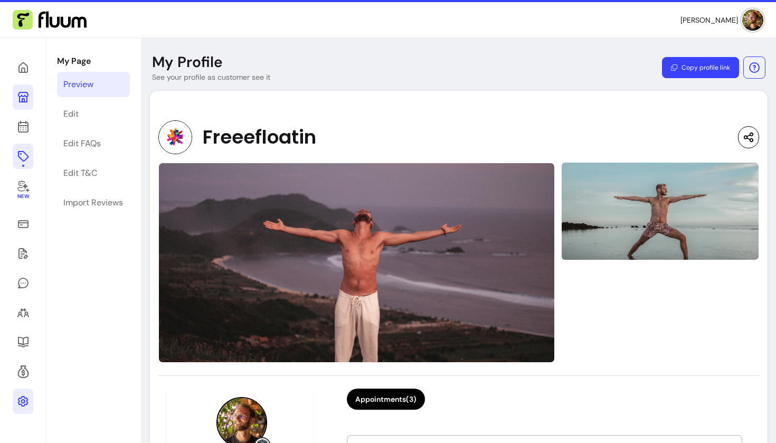
click at [22, 148] on link at bounding box center [23, 156] width 21 height 25
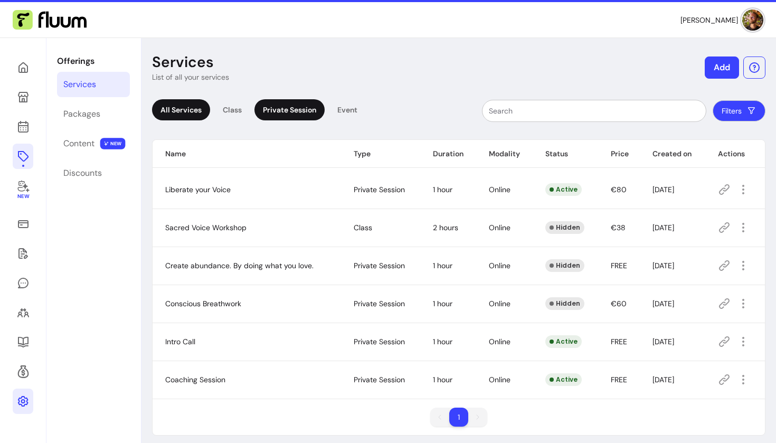
click at [275, 112] on div "Private Session" at bounding box center [289, 109] width 70 height 21
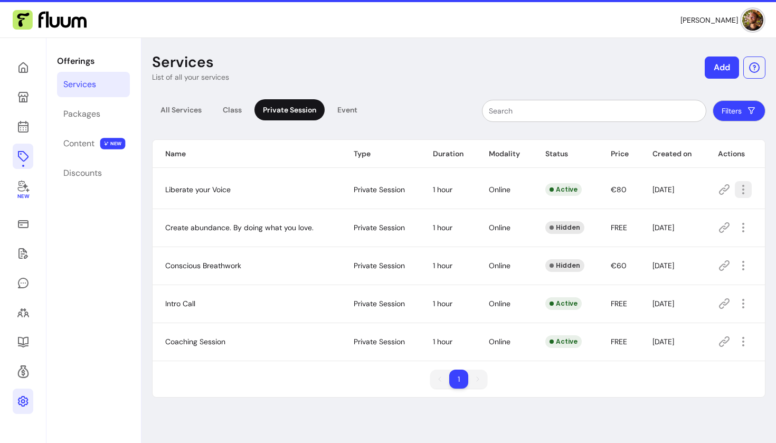
click at [615, 404] on div "Services List of all your services Add All Services Class Private Session Event…" at bounding box center [458, 259] width 634 height 443
click at [746, 301] on icon "button" at bounding box center [743, 303] width 12 height 12
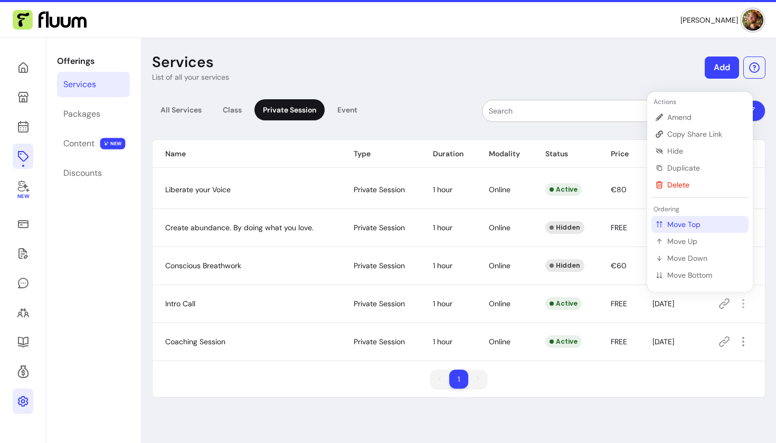
click at [702, 227] on span "Move Top" at bounding box center [705, 224] width 77 height 11
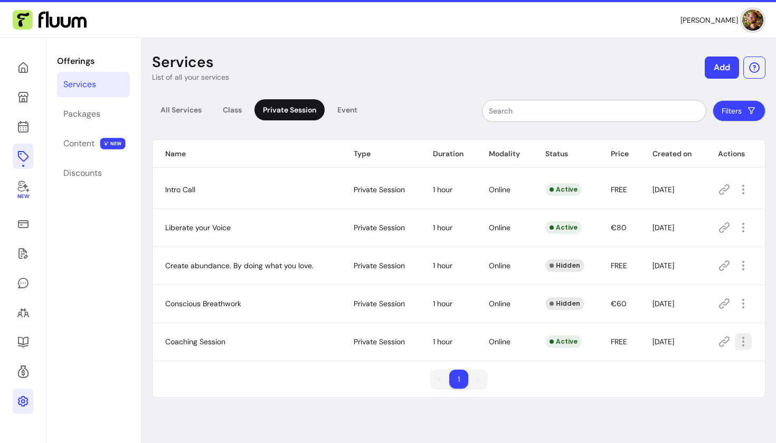
click at [743, 342] on icon "button" at bounding box center [743, 341] width 13 height 13
click at [729, 18] on span "[PERSON_NAME]" at bounding box center [709, 20] width 58 height 11
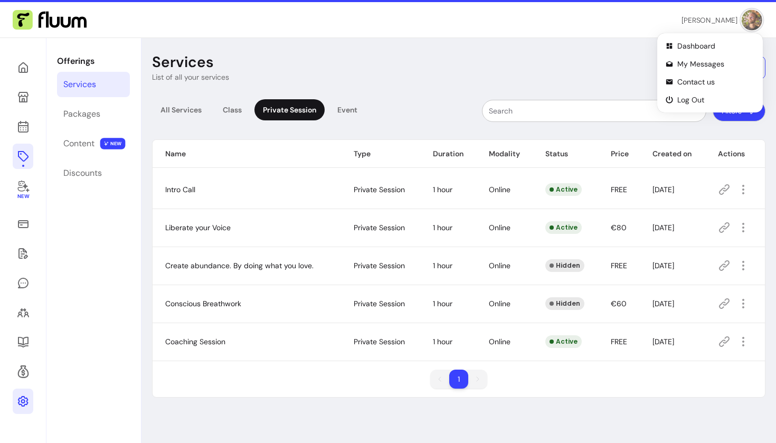
click at [729, 18] on span "[PERSON_NAME]" at bounding box center [709, 20] width 56 height 10
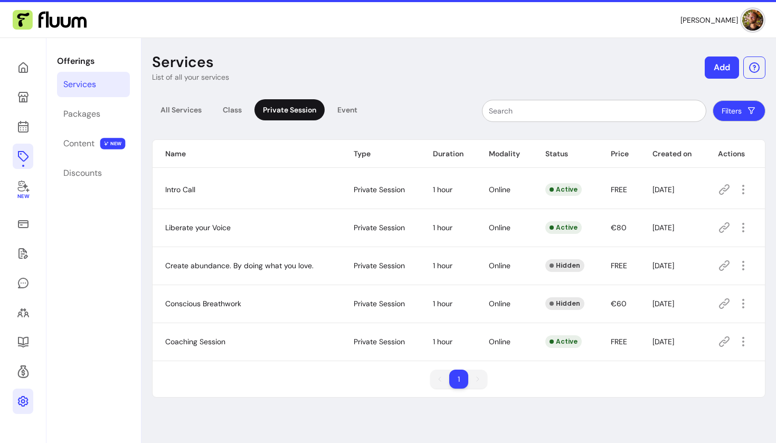
click at [729, 18] on span "[PERSON_NAME]" at bounding box center [709, 20] width 58 height 11
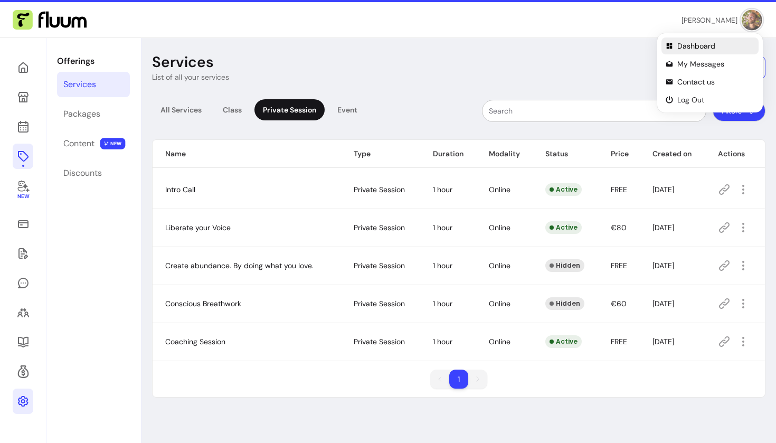
click at [700, 46] on span "Dashboard" at bounding box center [715, 46] width 77 height 11
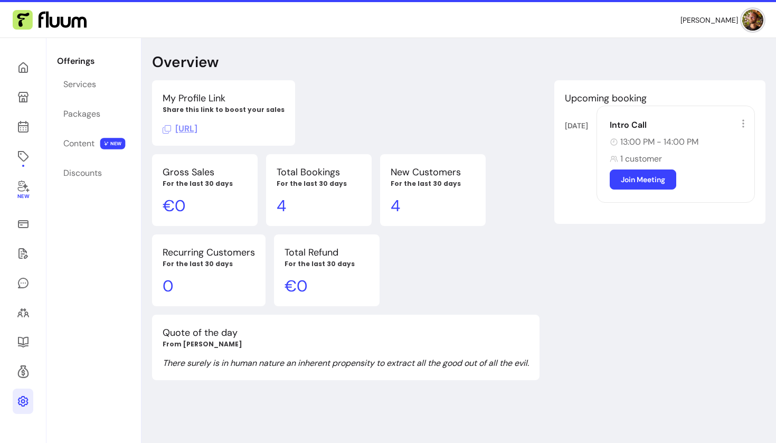
click at [197, 127] on span "[URL]" at bounding box center [180, 128] width 35 height 11
click at [22, 91] on icon at bounding box center [23, 97] width 13 height 13
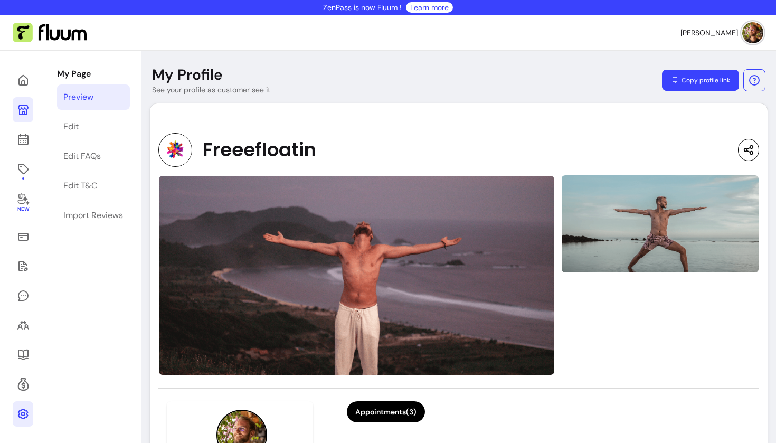
click at [24, 78] on icon at bounding box center [23, 80] width 13 height 13
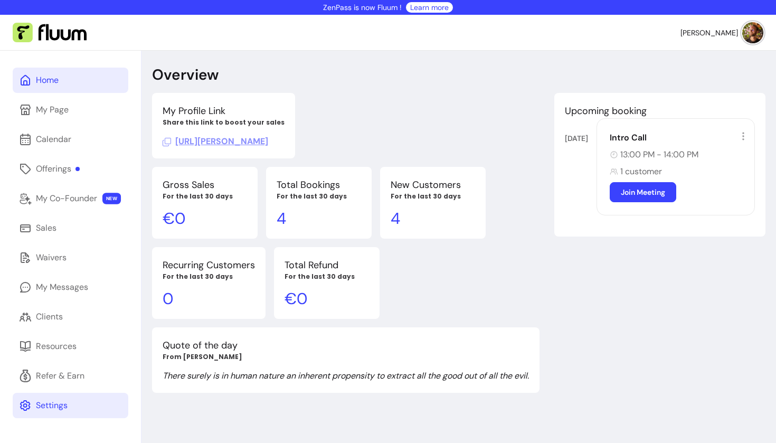
click at [742, 30] on button "[PERSON_NAME]" at bounding box center [721, 32] width 83 height 21
click at [714, 54] on span "Dashboard" at bounding box center [715, 58] width 77 height 11
click at [756, 34] on img at bounding box center [752, 32] width 21 height 21
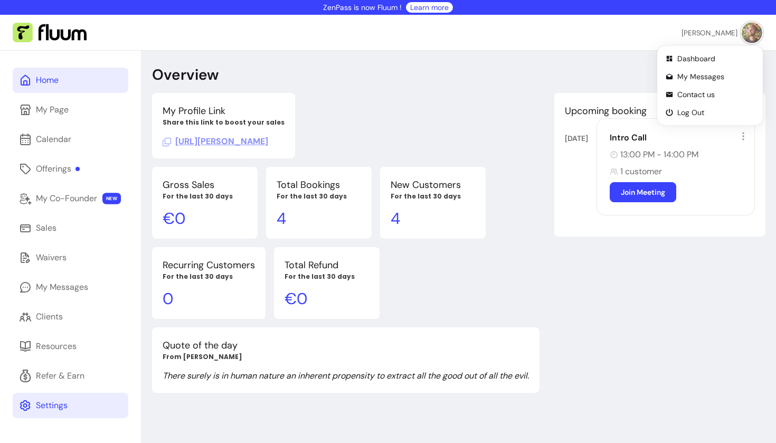
click at [725, 34] on span "[PERSON_NAME]" at bounding box center [709, 32] width 56 height 10
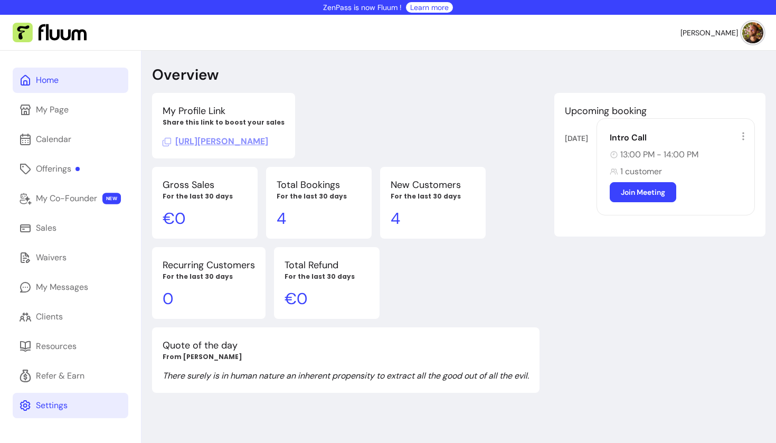
click at [541, 81] on header "Overview" at bounding box center [458, 74] width 613 height 19
click at [49, 111] on div "My Page" at bounding box center [52, 109] width 33 height 13
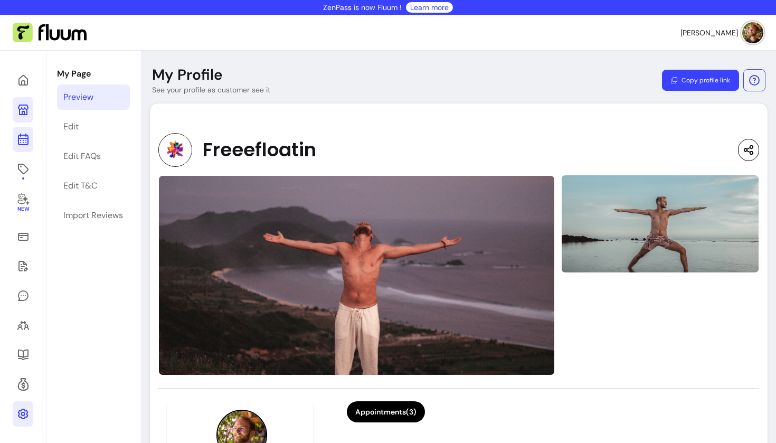
click at [24, 137] on icon at bounding box center [23, 139] width 13 height 13
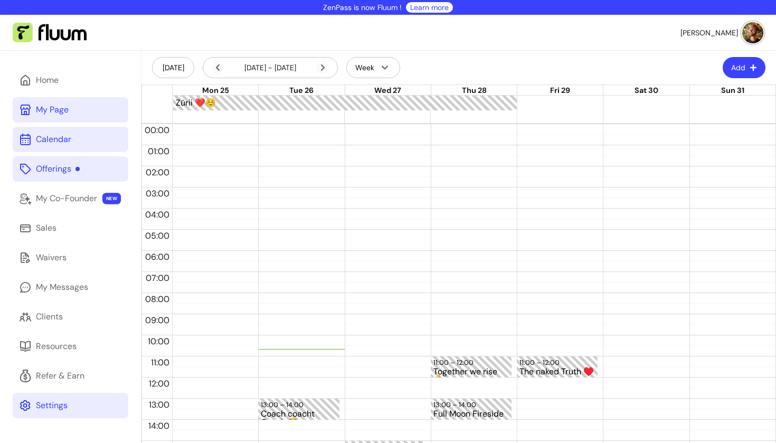
click at [66, 165] on div "Offerings" at bounding box center [58, 169] width 44 height 13
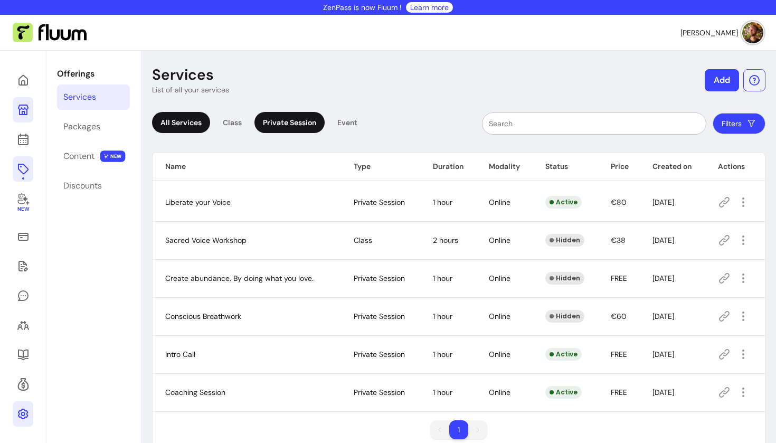
click at [281, 121] on div "Private Session" at bounding box center [289, 122] width 70 height 21
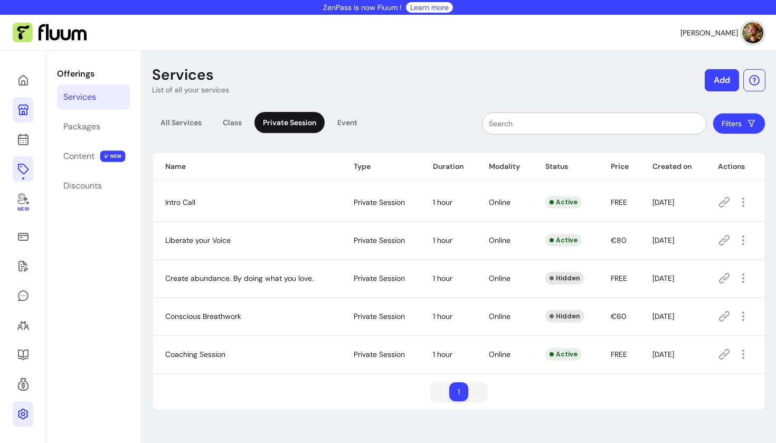
click at [22, 107] on icon at bounding box center [23, 109] width 13 height 13
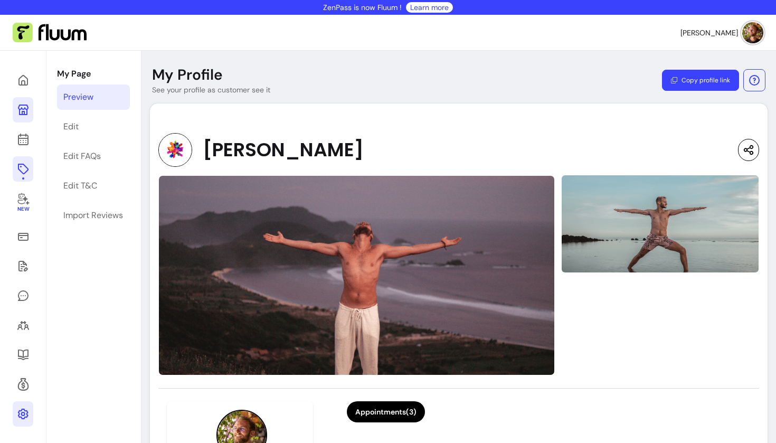
click at [687, 79] on button "Copy profile link" at bounding box center [700, 80] width 77 height 21
click at [74, 130] on div "Edit" at bounding box center [70, 126] width 15 height 13
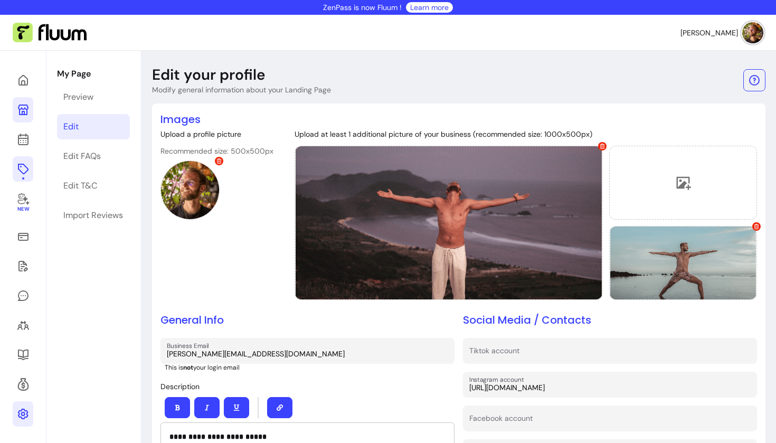
click at [21, 173] on icon at bounding box center [23, 169] width 13 height 13
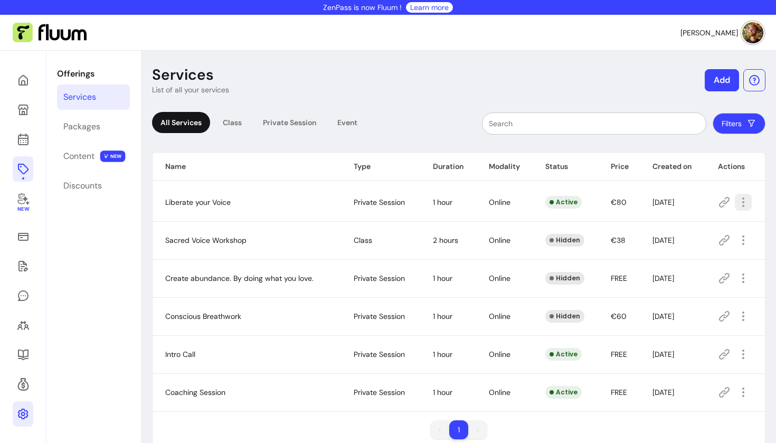
click at [741, 204] on icon "button" at bounding box center [743, 202] width 13 height 13
click at [681, 236] on span "Amend" at bounding box center [705, 239] width 77 height 11
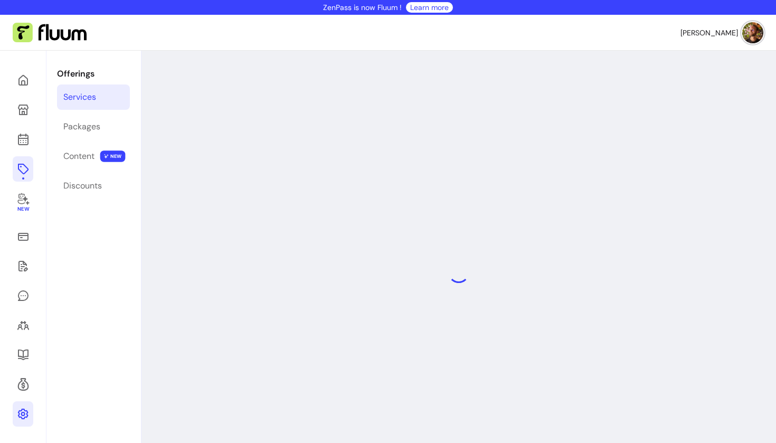
select select "**"
select select "***"
select select "****"
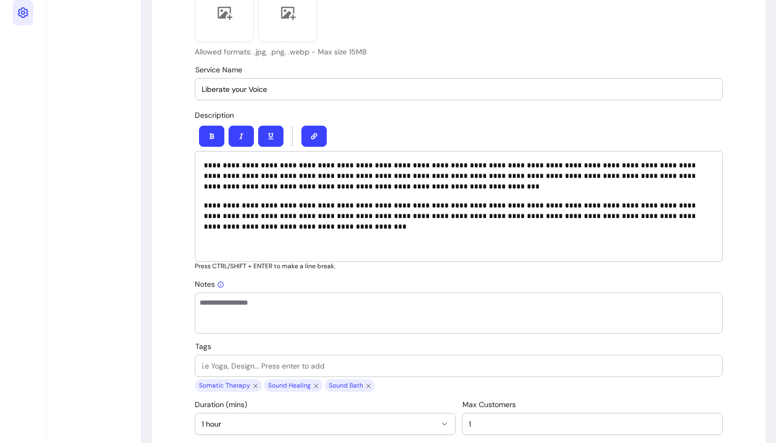
scroll to position [555, 0]
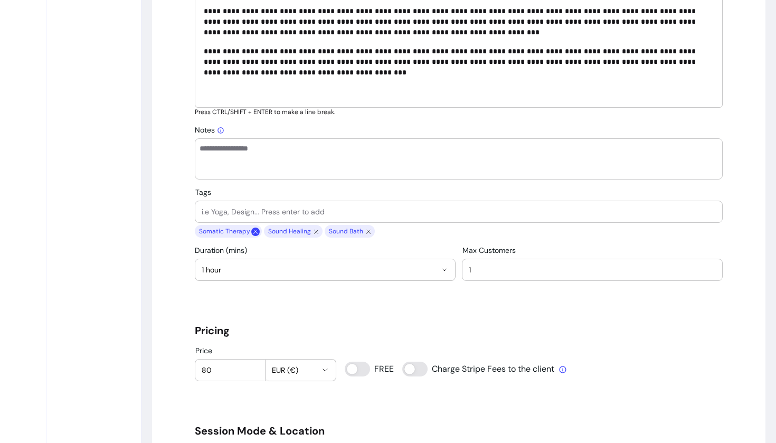
click at [255, 232] on icon "close chip" at bounding box center [255, 231] width 8 height 8
click at [246, 232] on icon "close chip" at bounding box center [247, 231] width 8 height 8
click at [240, 232] on icon "close chip" at bounding box center [238, 231] width 8 height 8
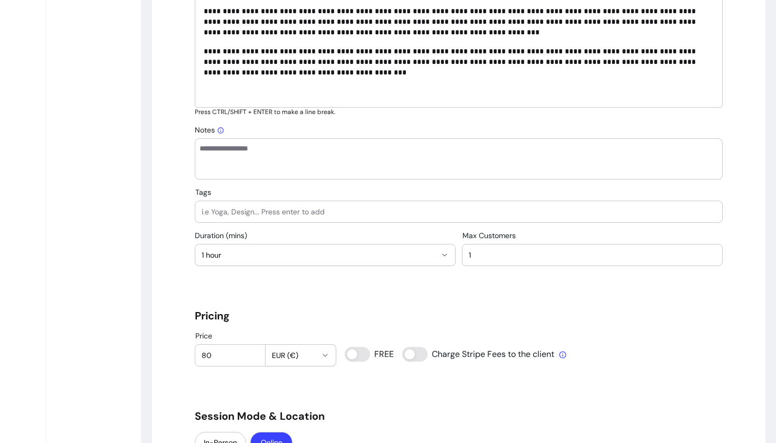
click at [243, 215] on input "Tags" at bounding box center [459, 211] width 514 height 11
type input "Voice"
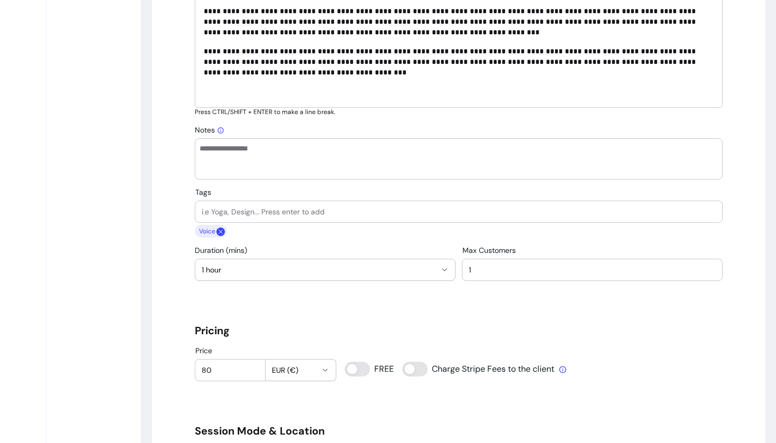
click at [219, 232] on icon "close chip" at bounding box center [220, 231] width 8 height 8
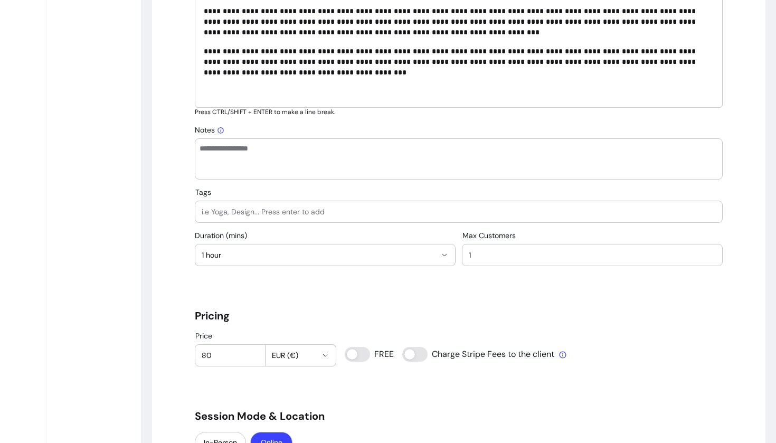
click at [232, 213] on input "Tags" at bounding box center [459, 211] width 514 height 11
type input "Voice Activation"
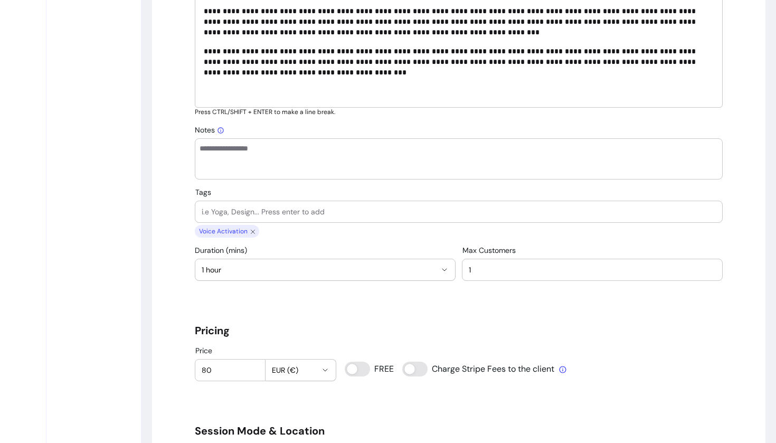
click at [258, 212] on input "Tags" at bounding box center [459, 211] width 514 height 11
type input "Self Liberation"
click at [245, 208] on input "Tags" at bounding box center [459, 211] width 514 height 11
type input "Emotional Mastery"
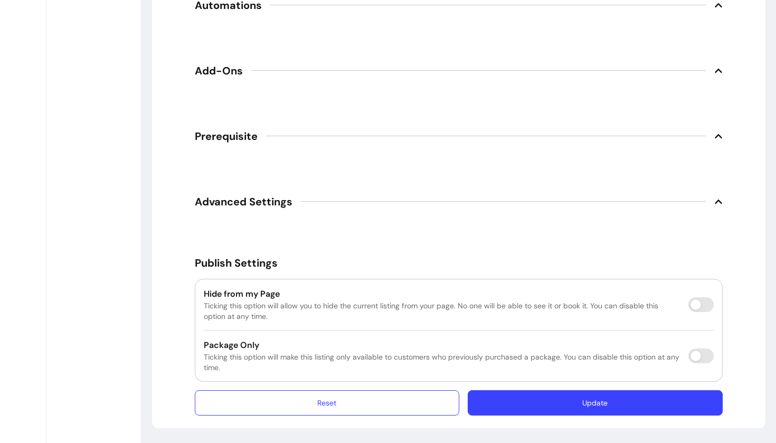
click at [558, 404] on button "Update" at bounding box center [595, 402] width 255 height 25
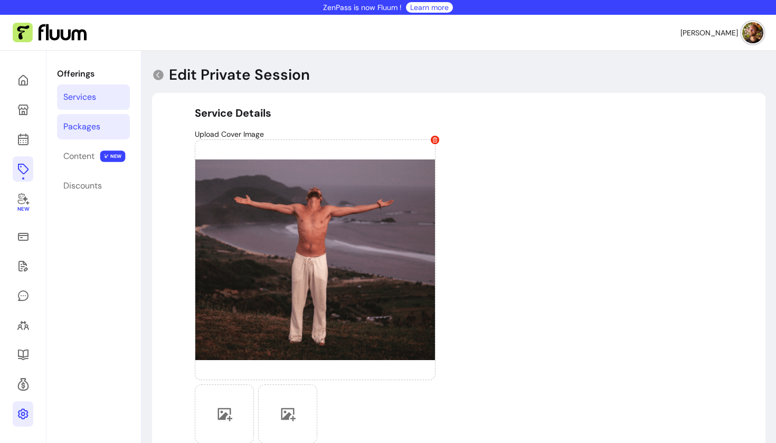
scroll to position [0, 0]
click at [91, 101] on div "Services" at bounding box center [79, 97] width 33 height 13
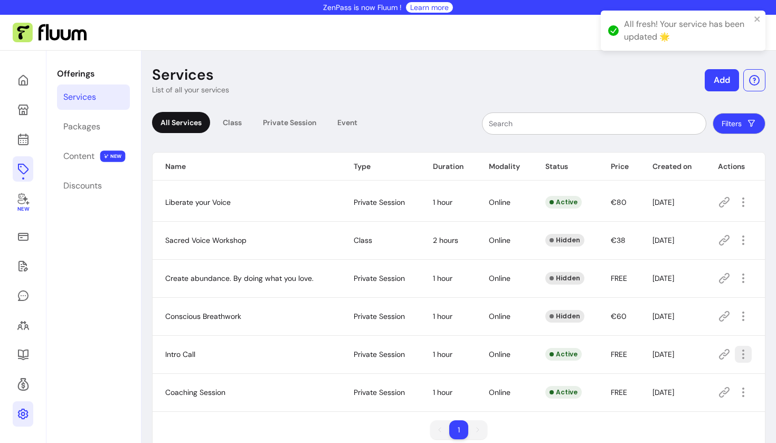
click at [740, 355] on icon "button" at bounding box center [743, 354] width 13 height 13
click at [690, 257] on span "Amend" at bounding box center [705, 258] width 77 height 11
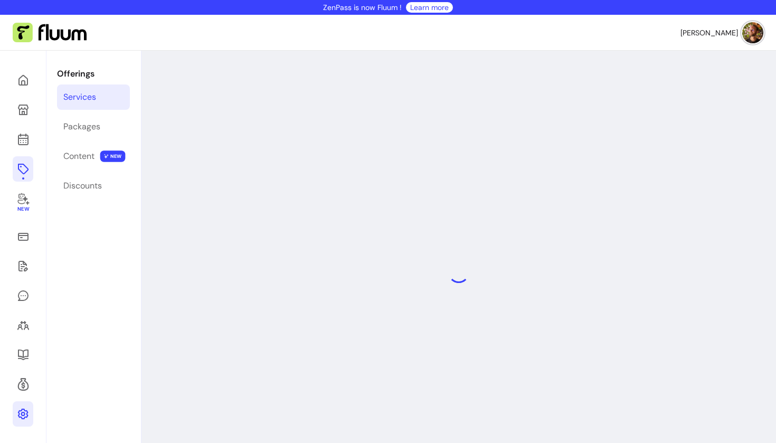
select select "**"
select select "***"
select select "****"
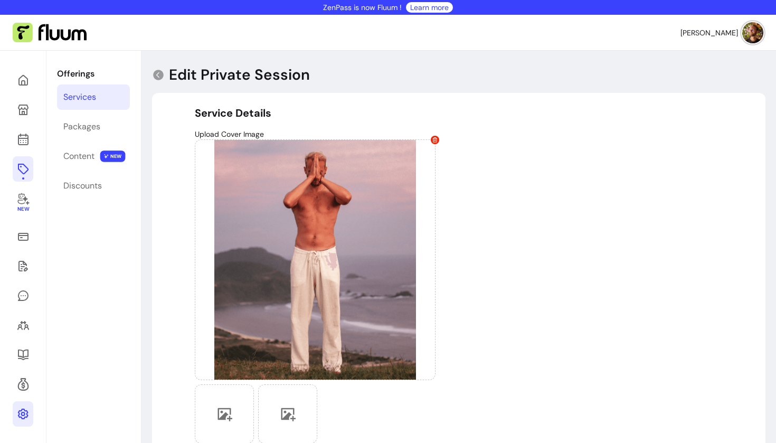
click at [79, 93] on div "Services" at bounding box center [79, 97] width 33 height 13
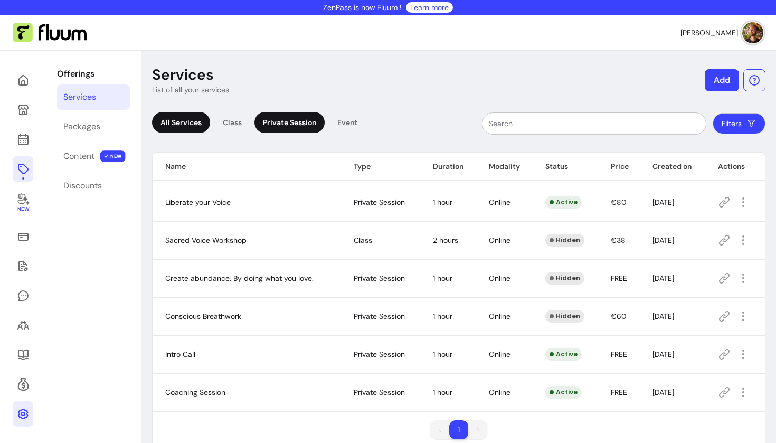
click at [293, 123] on div "Private Session" at bounding box center [289, 122] width 70 height 21
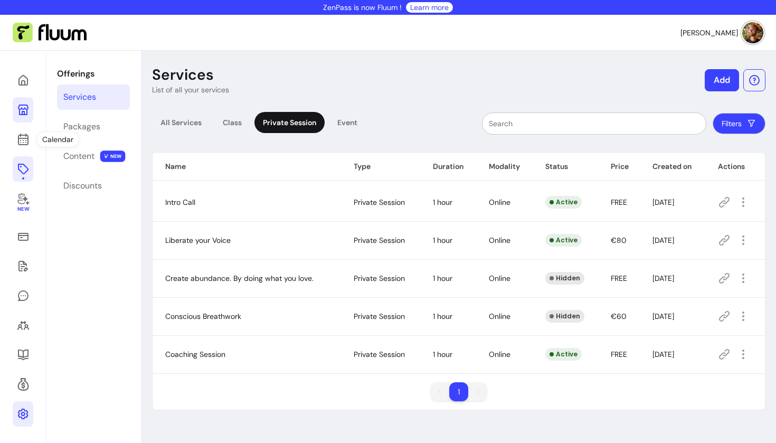
click at [27, 108] on icon at bounding box center [23, 109] width 11 height 11
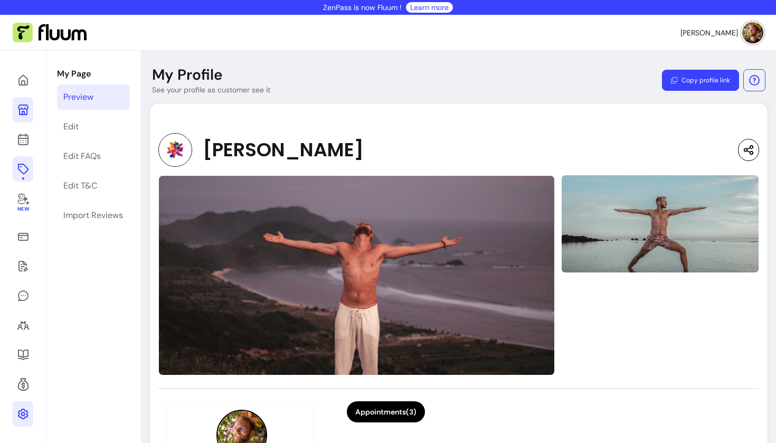
click at [21, 166] on icon at bounding box center [22, 169] width 11 height 11
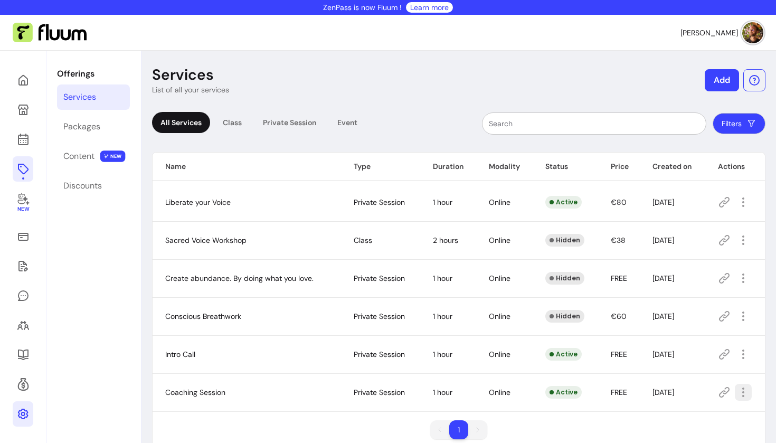
click at [672, 299] on span "Amend" at bounding box center [705, 296] width 77 height 11
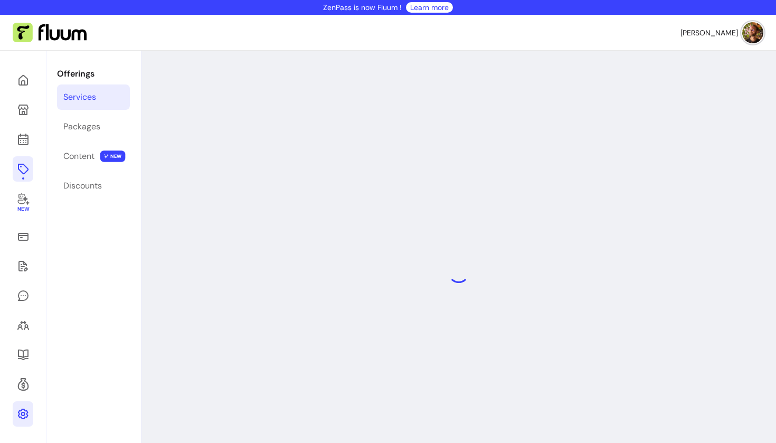
select select "**"
select select "***"
select select "******"
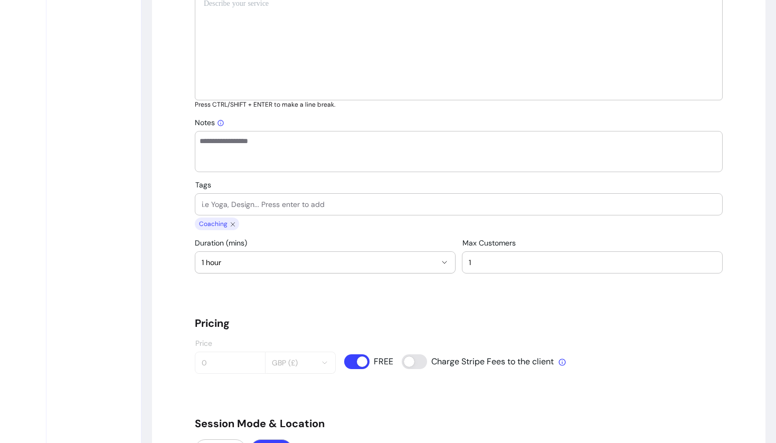
scroll to position [594, 0]
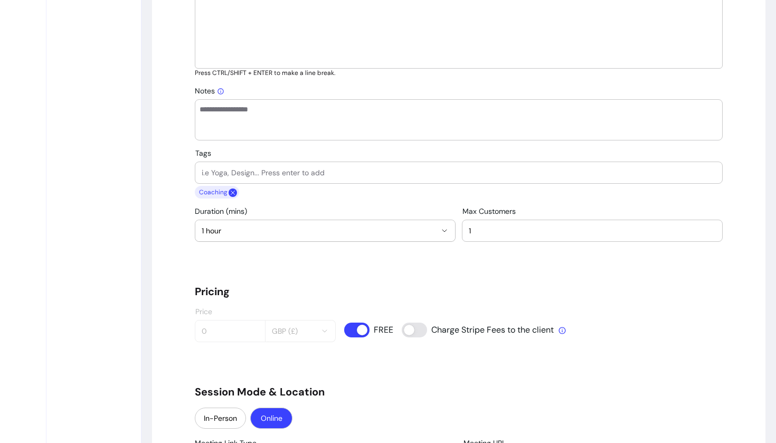
click at [230, 192] on icon "close chip" at bounding box center [233, 192] width 8 height 8
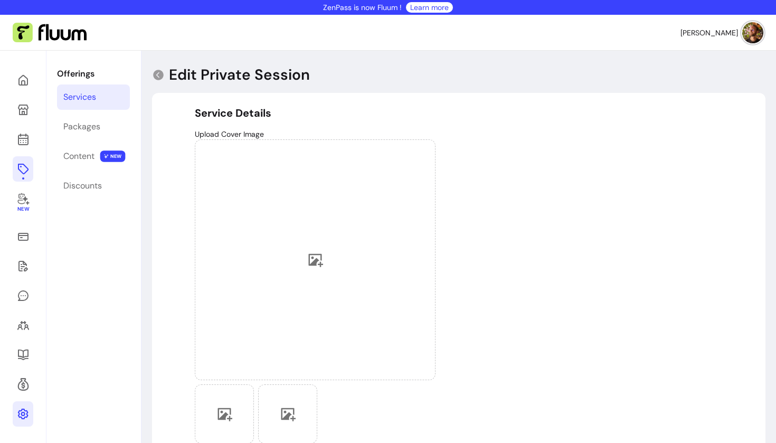
scroll to position [0, 0]
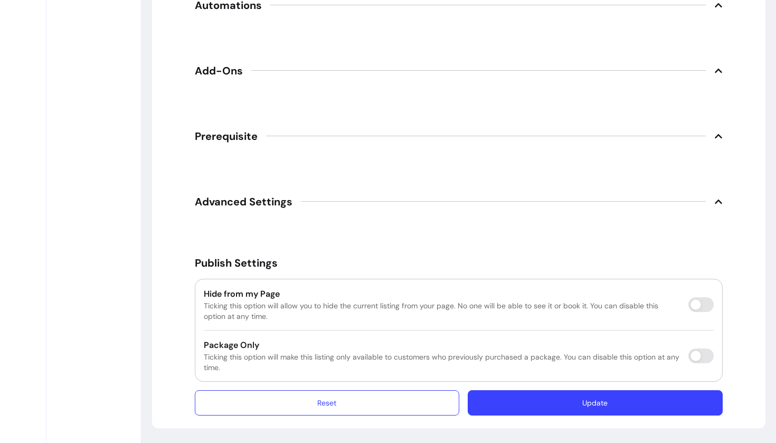
click at [584, 402] on button "Update" at bounding box center [595, 402] width 255 height 25
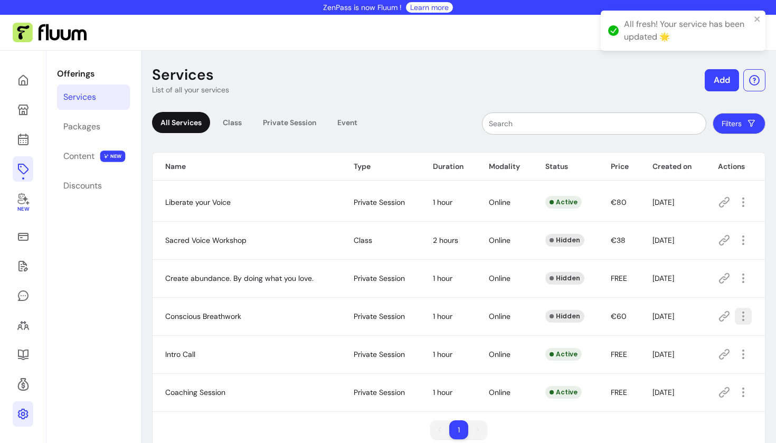
click at [740, 319] on icon "button" at bounding box center [743, 316] width 13 height 13
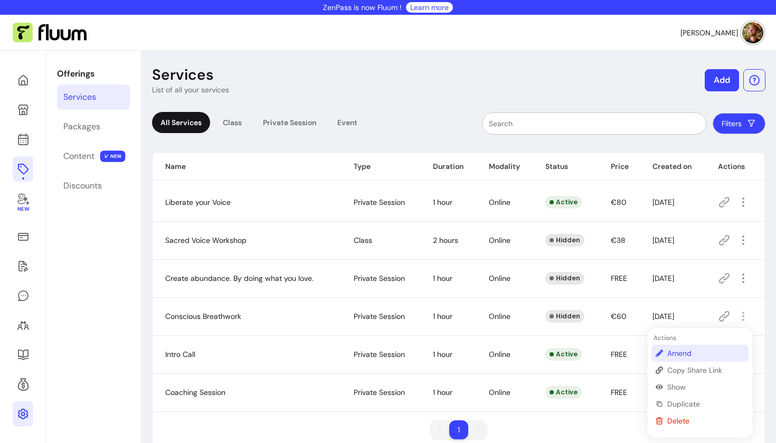
click at [679, 355] on span "Amend" at bounding box center [705, 353] width 77 height 11
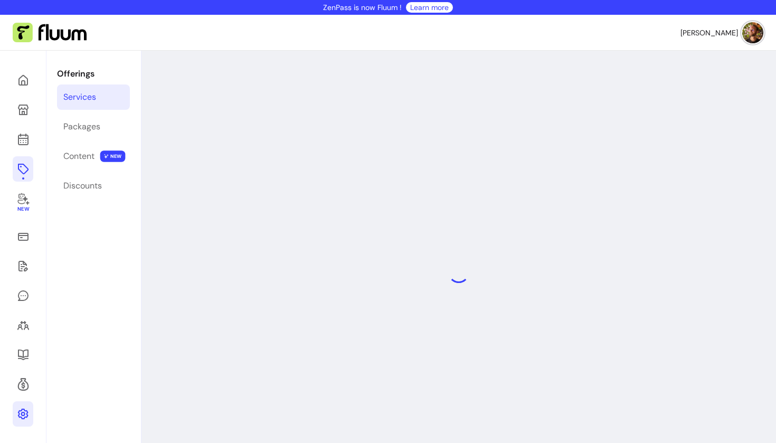
select select "**"
select select "***"
select select "****"
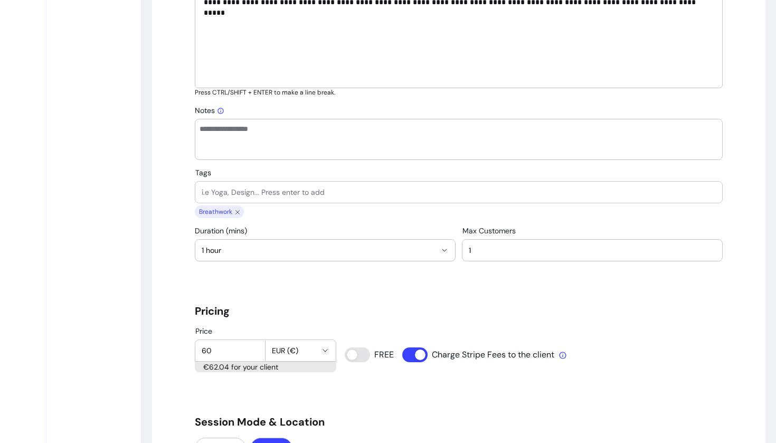
scroll to position [577, 0]
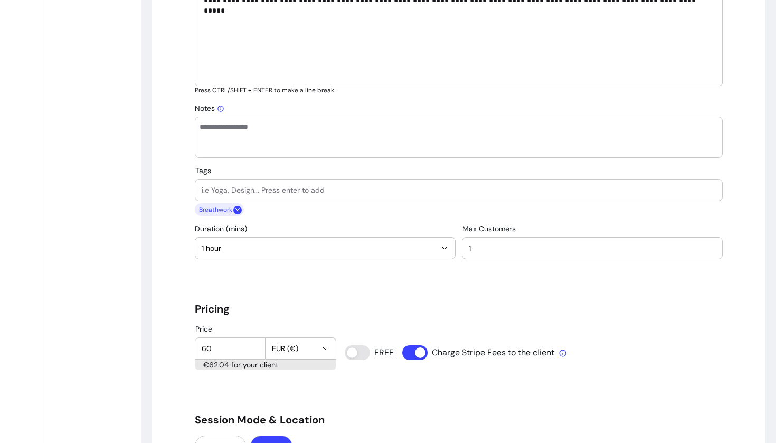
click at [237, 208] on icon "close chip" at bounding box center [237, 210] width 8 height 8
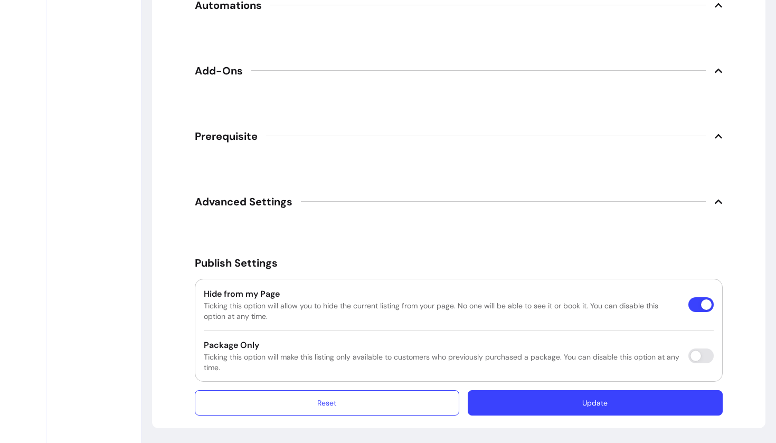
click at [616, 393] on button "Update" at bounding box center [595, 402] width 255 height 25
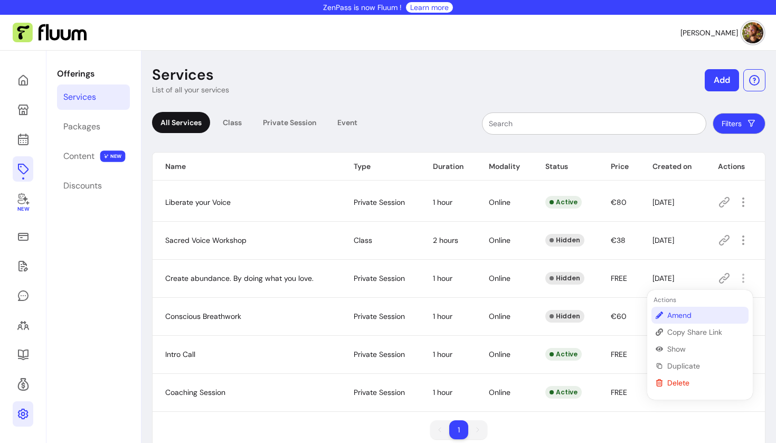
click at [695, 311] on span "Amend" at bounding box center [705, 315] width 77 height 11
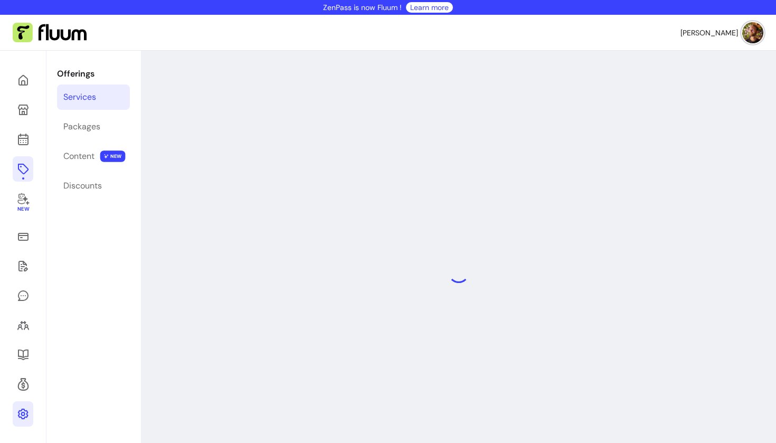
select select "**"
select select "***"
select select "****"
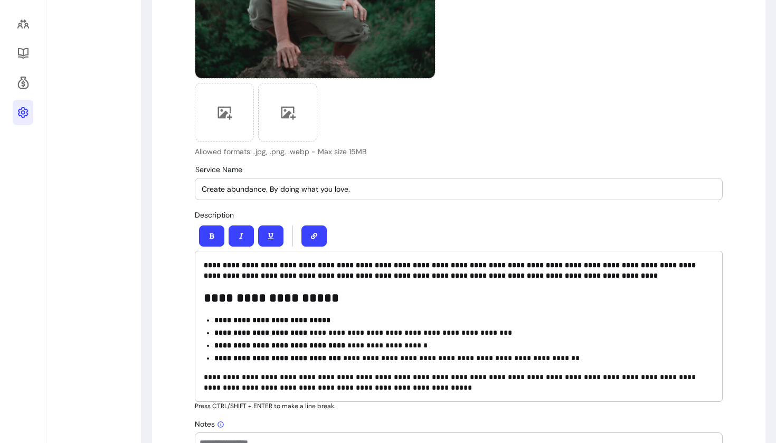
scroll to position [303, 0]
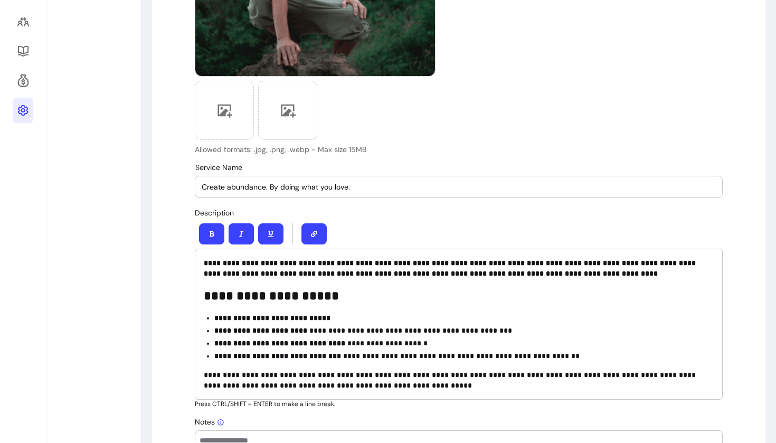
drag, startPoint x: 367, startPoint y: 186, endPoint x: 270, endPoint y: 189, distance: 97.2
click at [270, 189] on input "Create abundance. By doing what you love." at bounding box center [459, 187] width 514 height 11
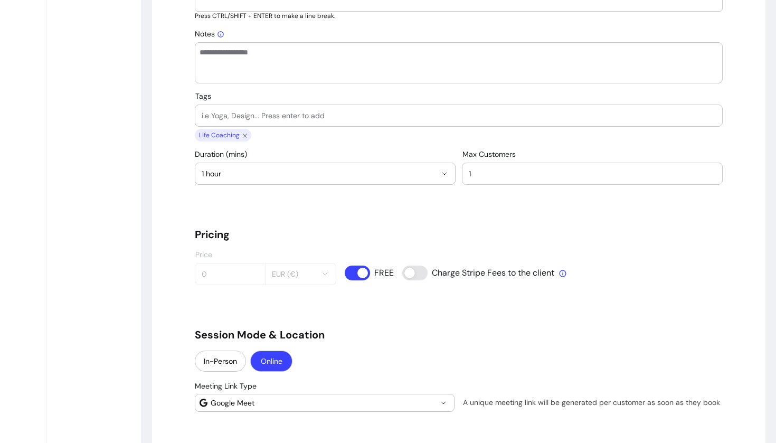
scroll to position [692, 0]
type input "Create abundance."
click at [245, 135] on icon "close chip" at bounding box center [245, 135] width 8 height 8
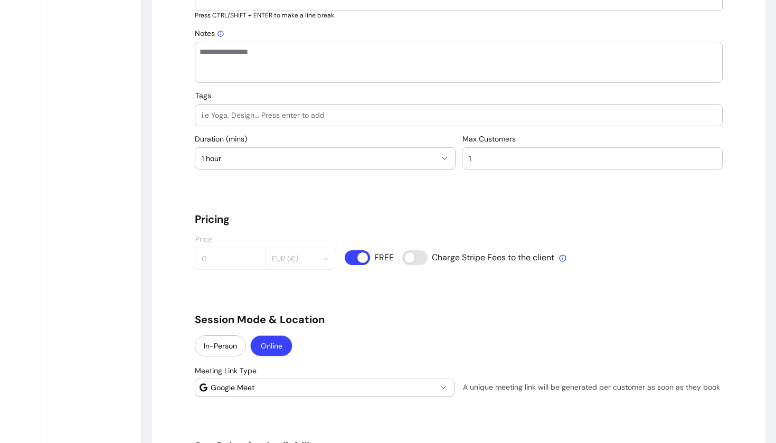
click at [273, 117] on input "Tags" at bounding box center [459, 115] width 514 height 11
type input "Transformation"
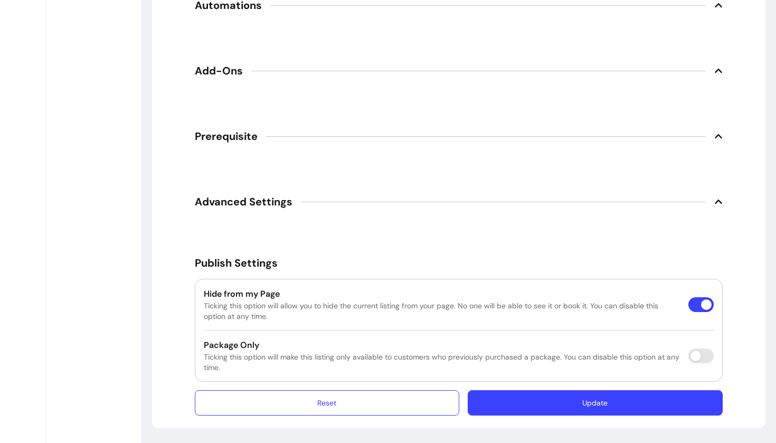
click at [601, 406] on button "Update" at bounding box center [595, 402] width 255 height 25
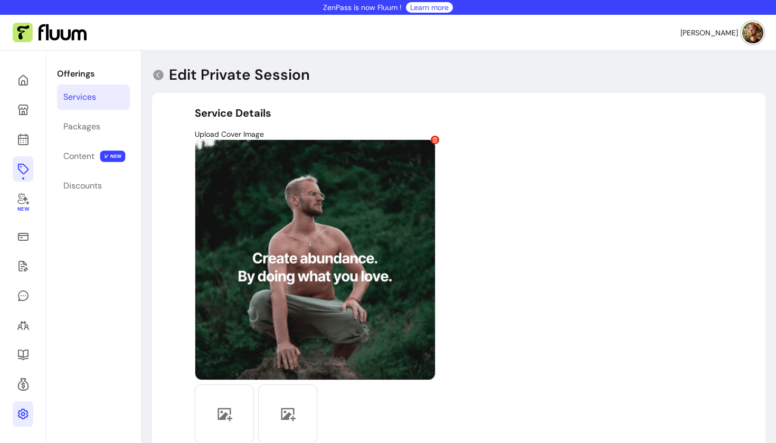
scroll to position [-1, 0]
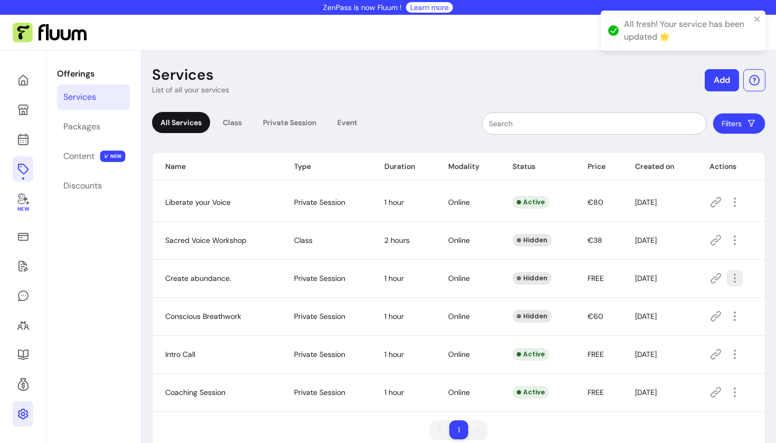
click at [734, 280] on icon "button" at bounding box center [735, 278] width 12 height 12
click at [677, 314] on span "Amend" at bounding box center [697, 315] width 77 height 11
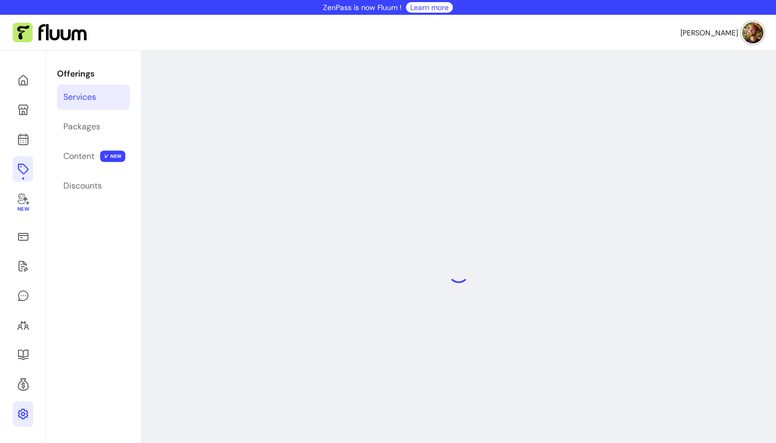
select select "**"
select select "***"
select select "****"
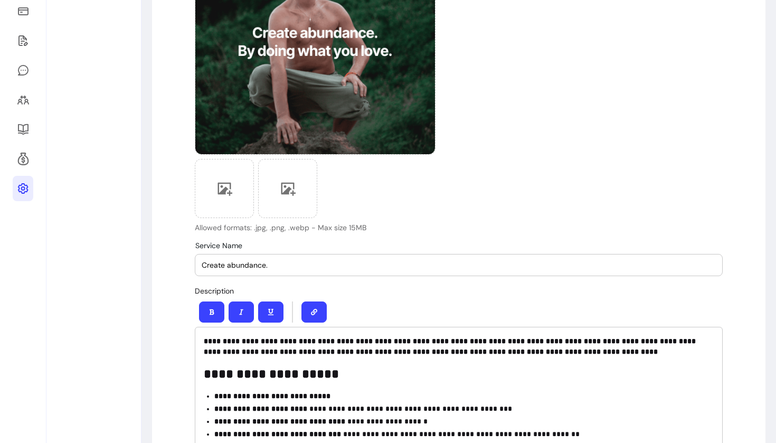
scroll to position [240, 0]
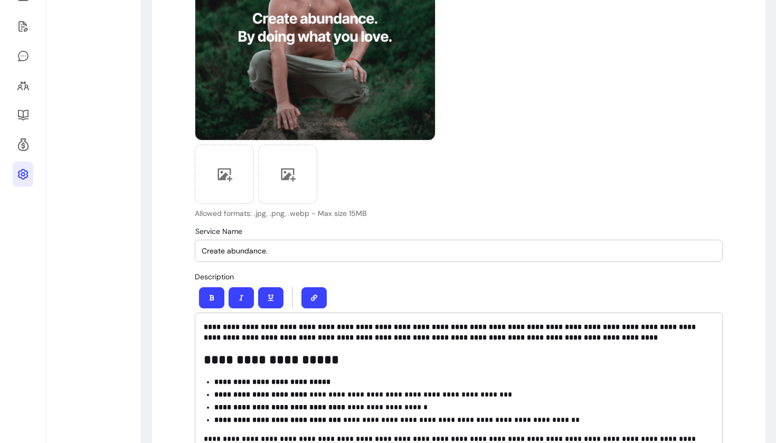
click at [300, 249] on input "Create abundance." at bounding box center [459, 250] width 514 height 11
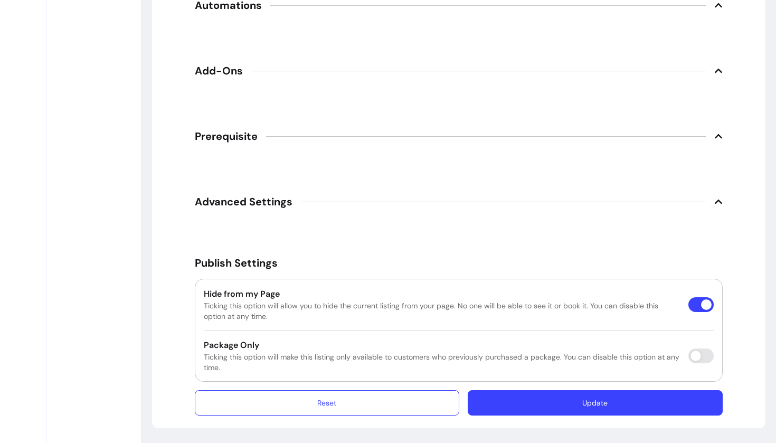
type input "Create abundance"
click at [577, 402] on button "Update" at bounding box center [595, 402] width 255 height 25
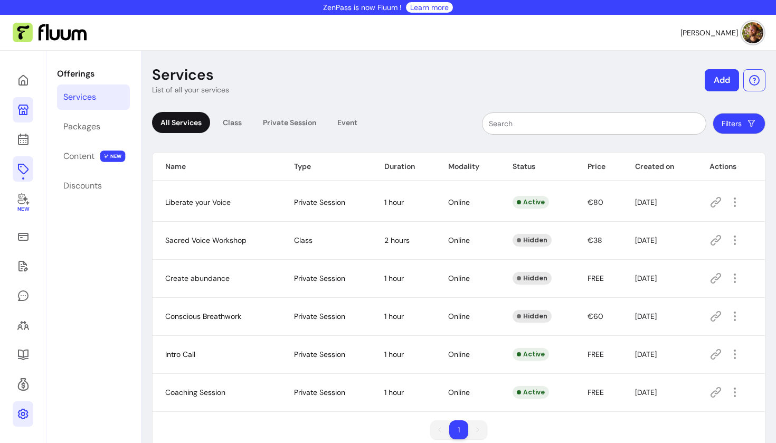
click at [28, 111] on icon at bounding box center [23, 109] width 13 height 13
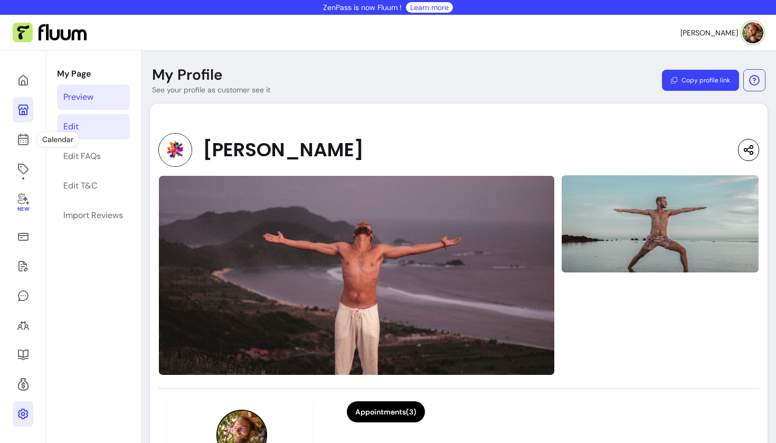
click at [73, 129] on div "Edit" at bounding box center [70, 126] width 15 height 13
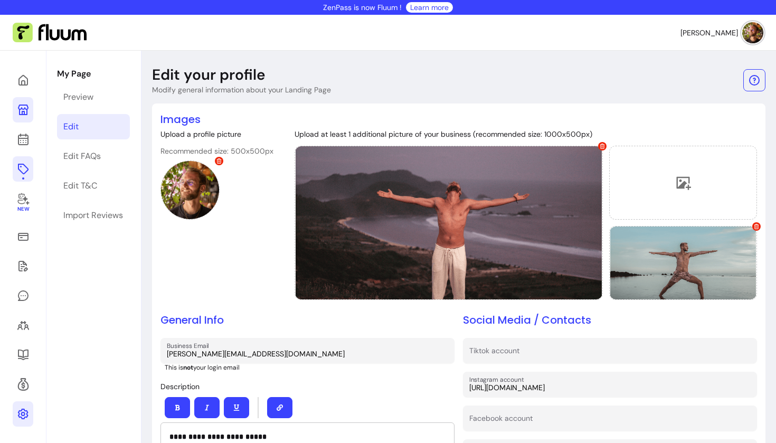
click at [24, 168] on icon at bounding box center [23, 169] width 13 height 13
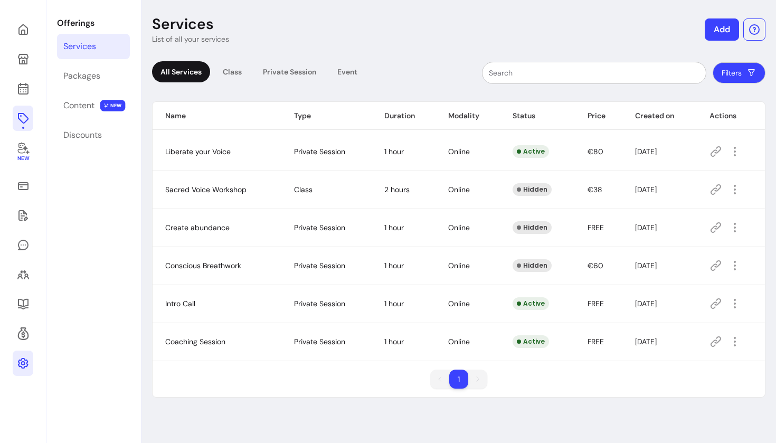
scroll to position [51, 0]
click at [735, 335] on button "button" at bounding box center [735, 342] width 16 height 16
click at [680, 275] on span "Hide" at bounding box center [697, 279] width 77 height 11
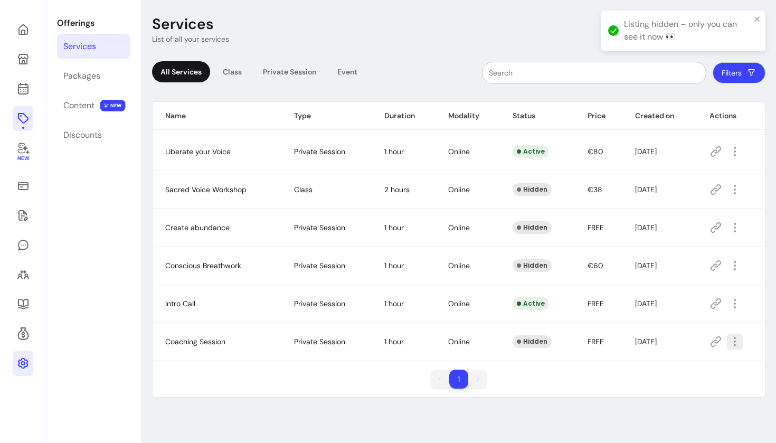
click at [738, 342] on icon "button" at bounding box center [735, 342] width 12 height 12
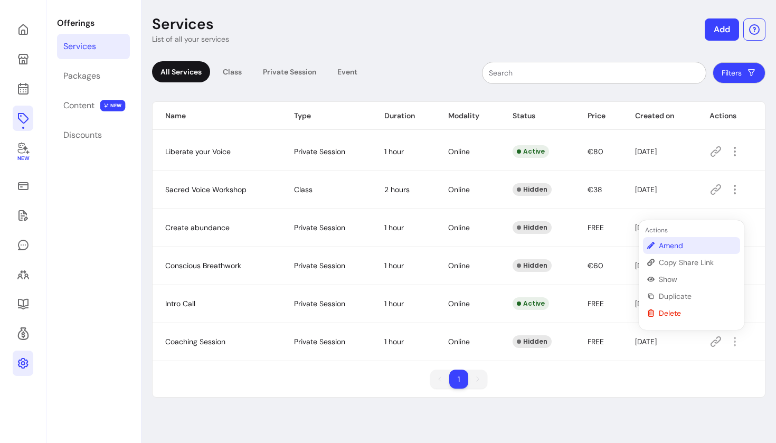
click at [680, 247] on span "Amend" at bounding box center [697, 245] width 77 height 11
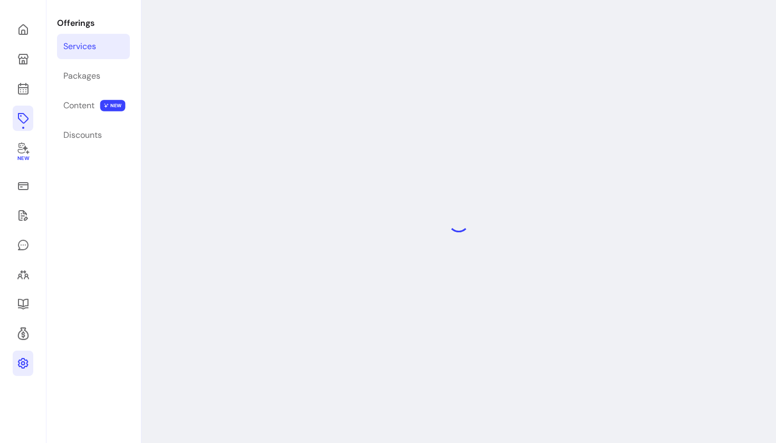
select select "**"
select select "***"
select select "******"
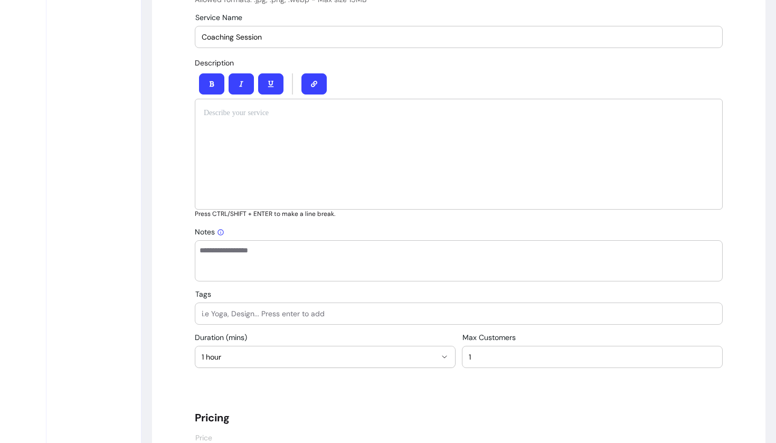
scroll to position [454, 0]
click at [287, 307] on input "Tags" at bounding box center [459, 312] width 514 height 11
type input "Business Design"
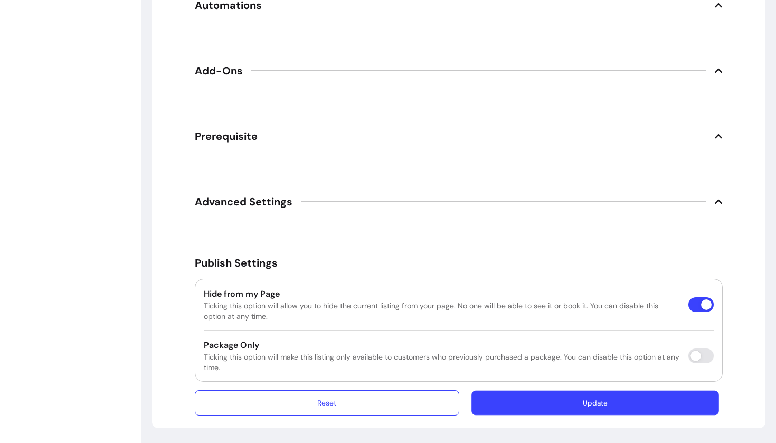
click at [594, 396] on button "Update" at bounding box center [595, 402] width 248 height 25
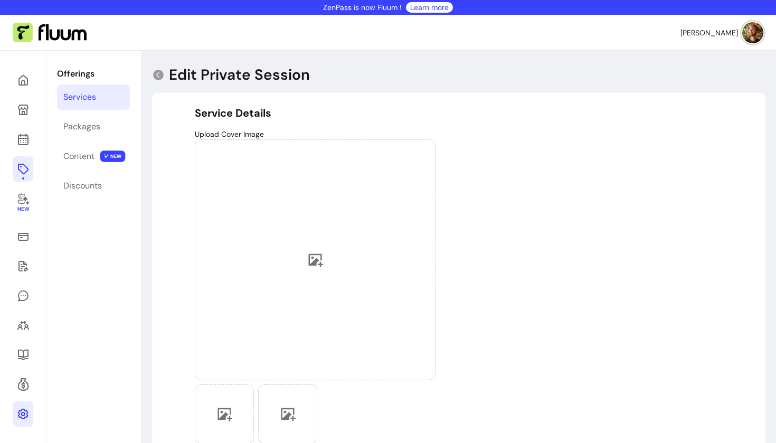
scroll to position [-5, 0]
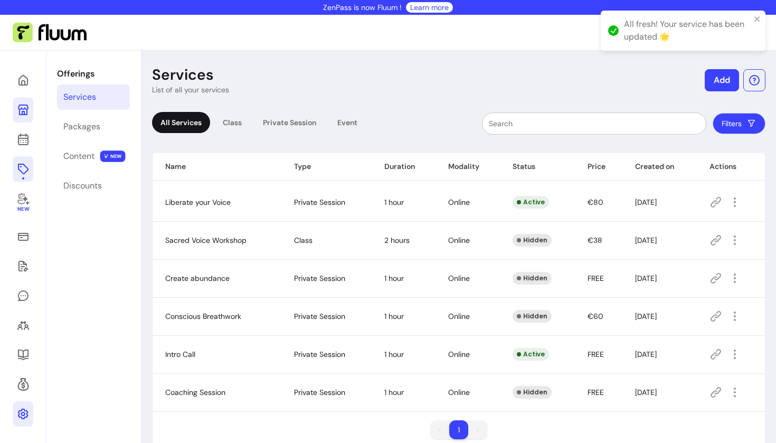
click at [24, 113] on icon at bounding box center [23, 109] width 11 height 11
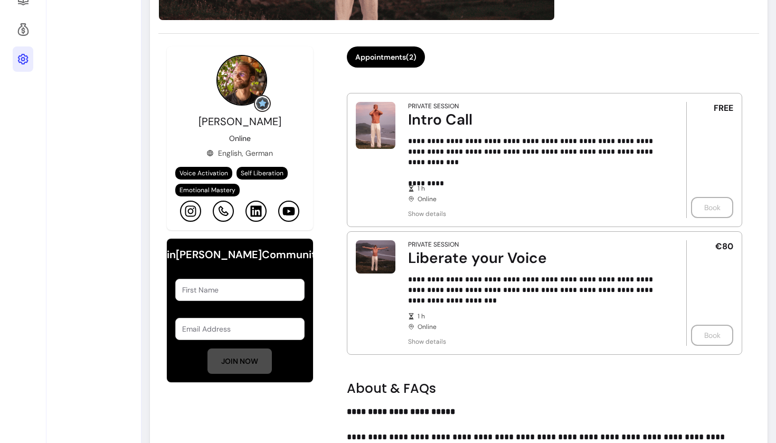
scroll to position [349, 0]
